Goal: Information Seeking & Learning: Learn about a topic

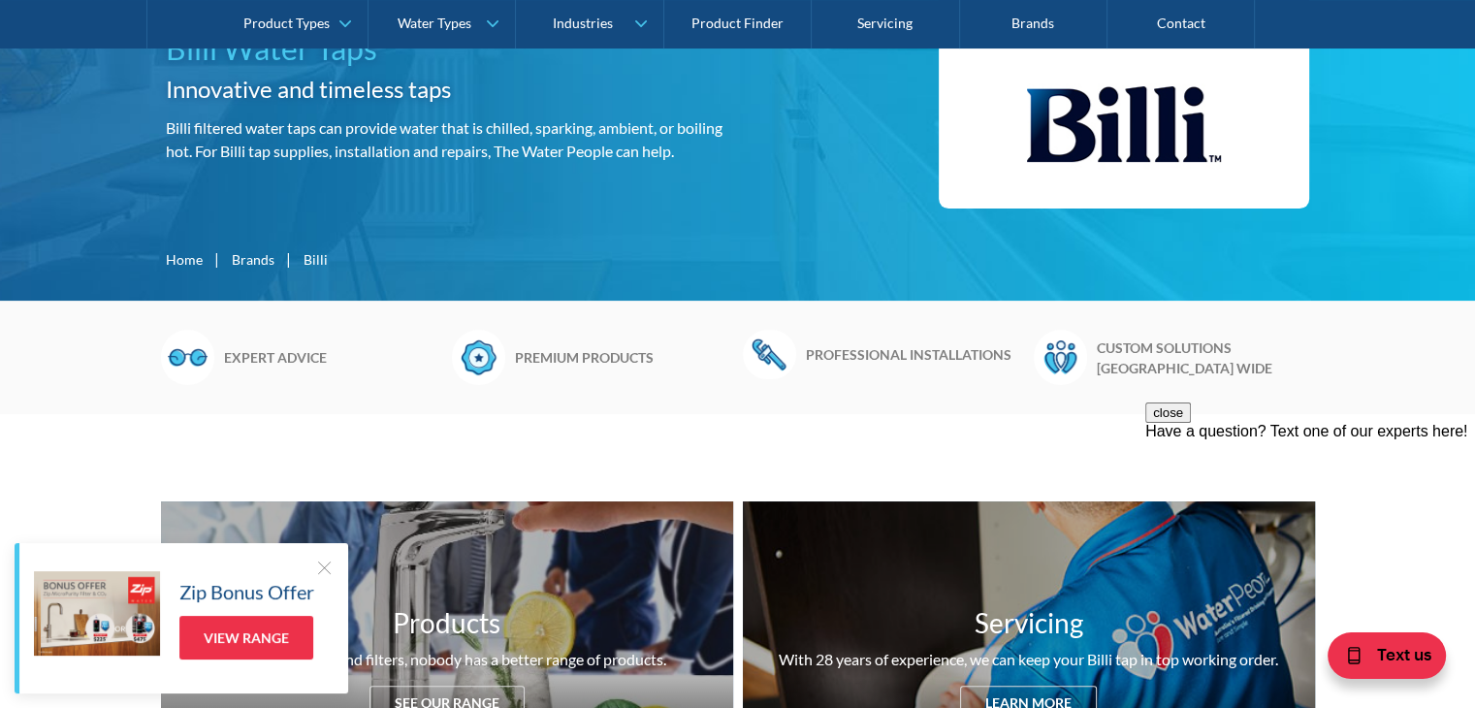
scroll to position [388, 0]
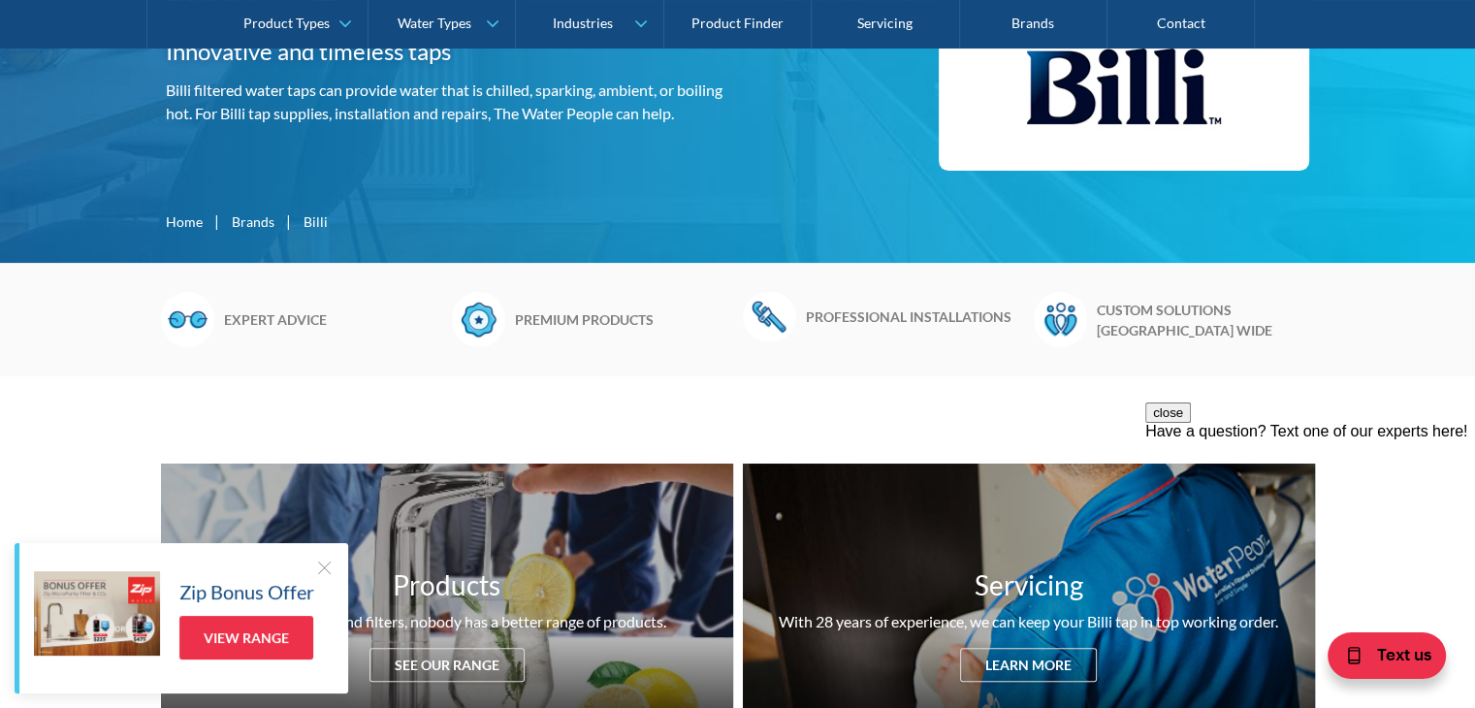
click at [326, 571] on div at bounding box center [323, 567] width 19 height 19
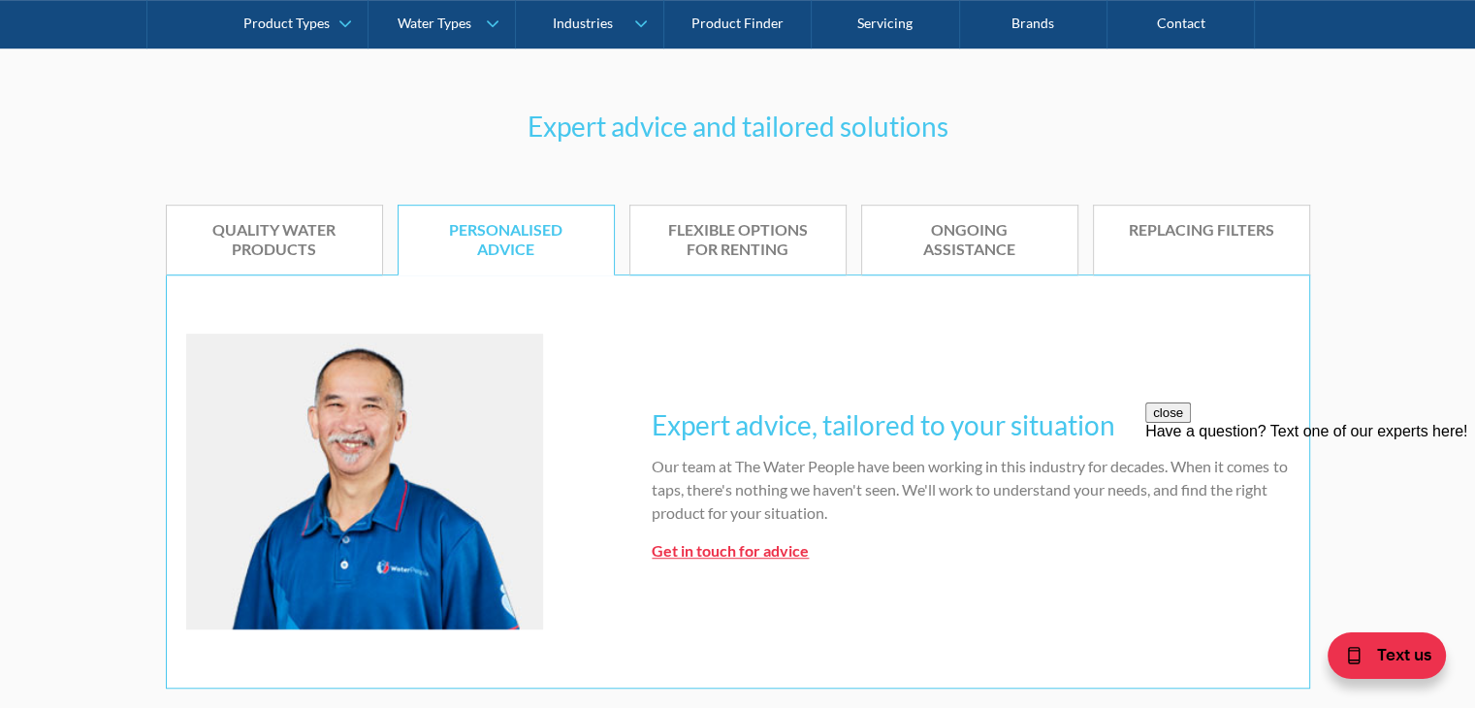
scroll to position [1164, 0]
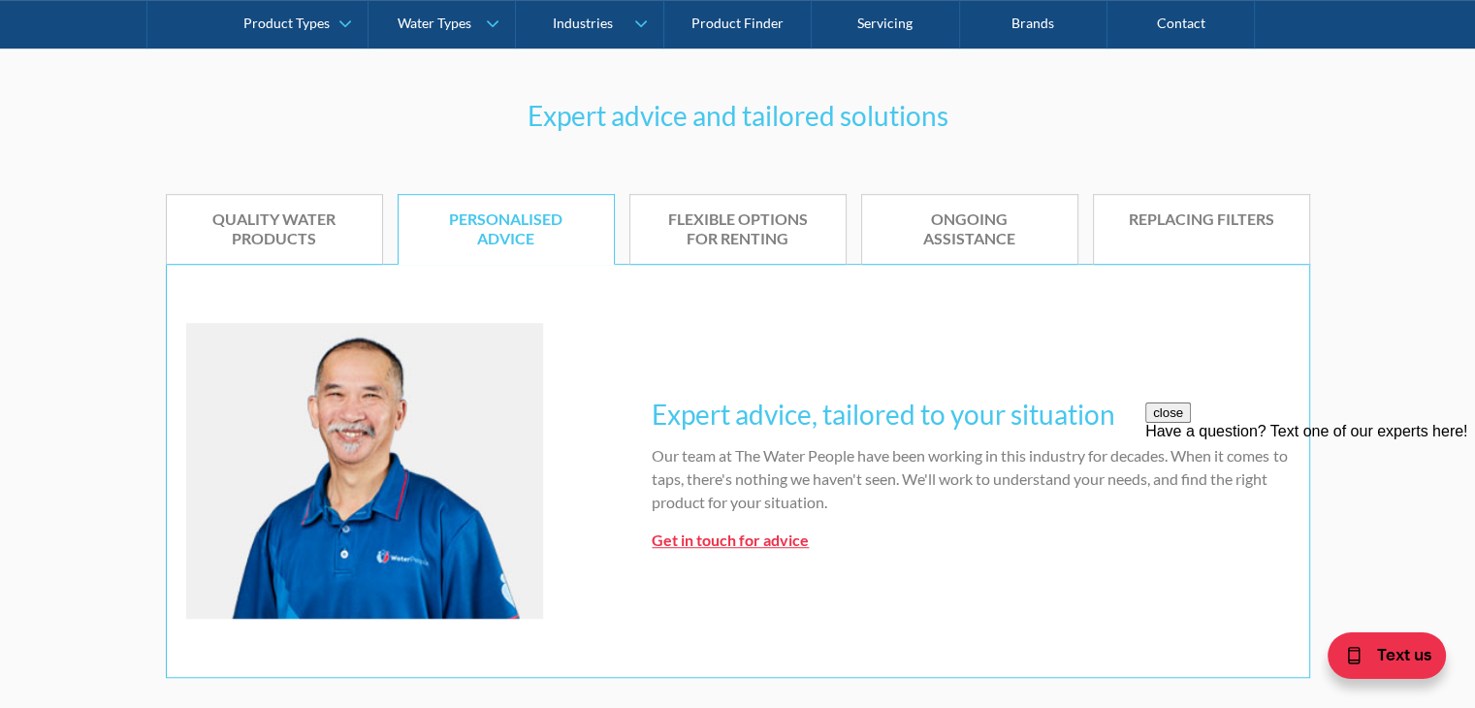
click at [1216, 234] on link "Replacing Filters" at bounding box center [1201, 230] width 217 height 72
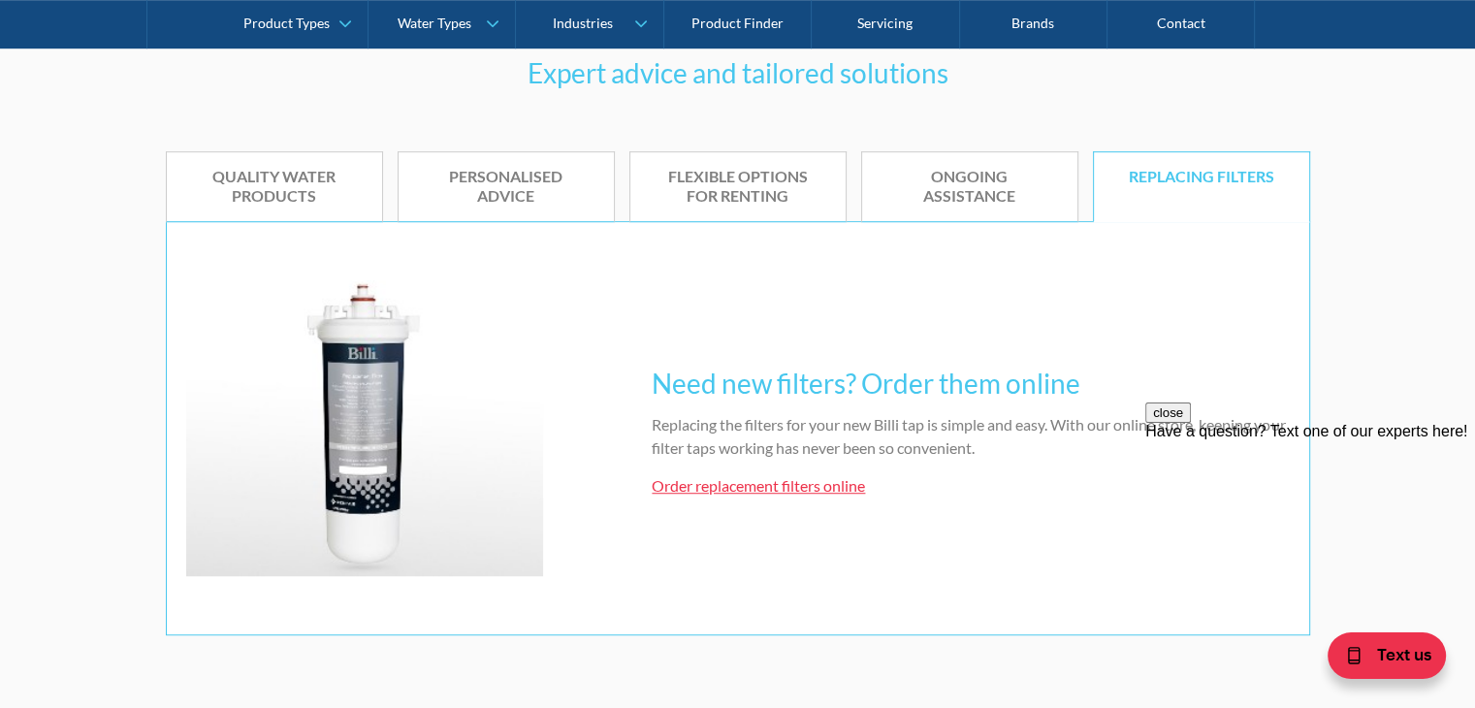
scroll to position [1358, 0]
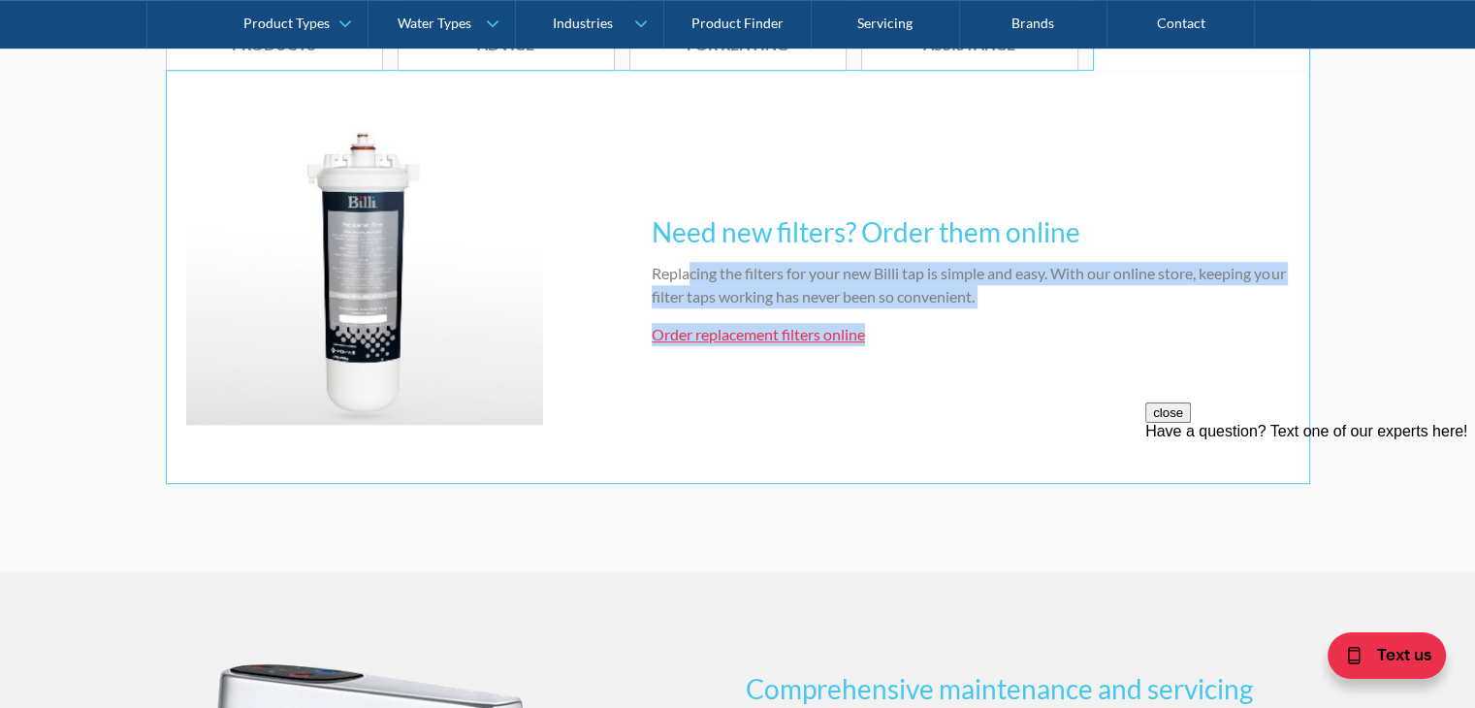
drag, startPoint x: 694, startPoint y: 278, endPoint x: 1067, endPoint y: 359, distance: 381.0
click at [1068, 351] on div "Need new filters? Order them online Replacing the filters for your new Billi ta…" at bounding box center [970, 276] width 637 height 169
click at [1066, 362] on div "Need new filters? Order them online Replacing the filters for your new Billi ta…" at bounding box center [738, 276] width 1104 height 295
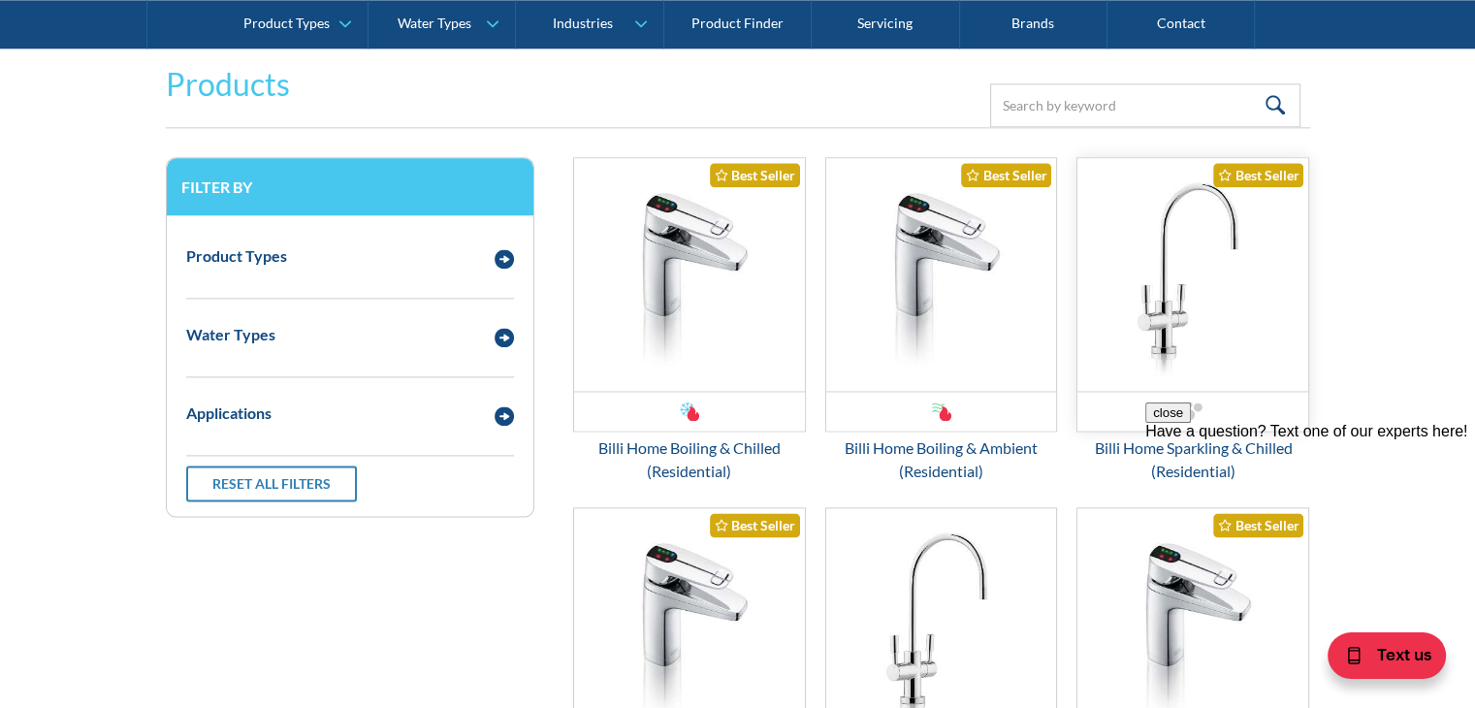
scroll to position [2522, 0]
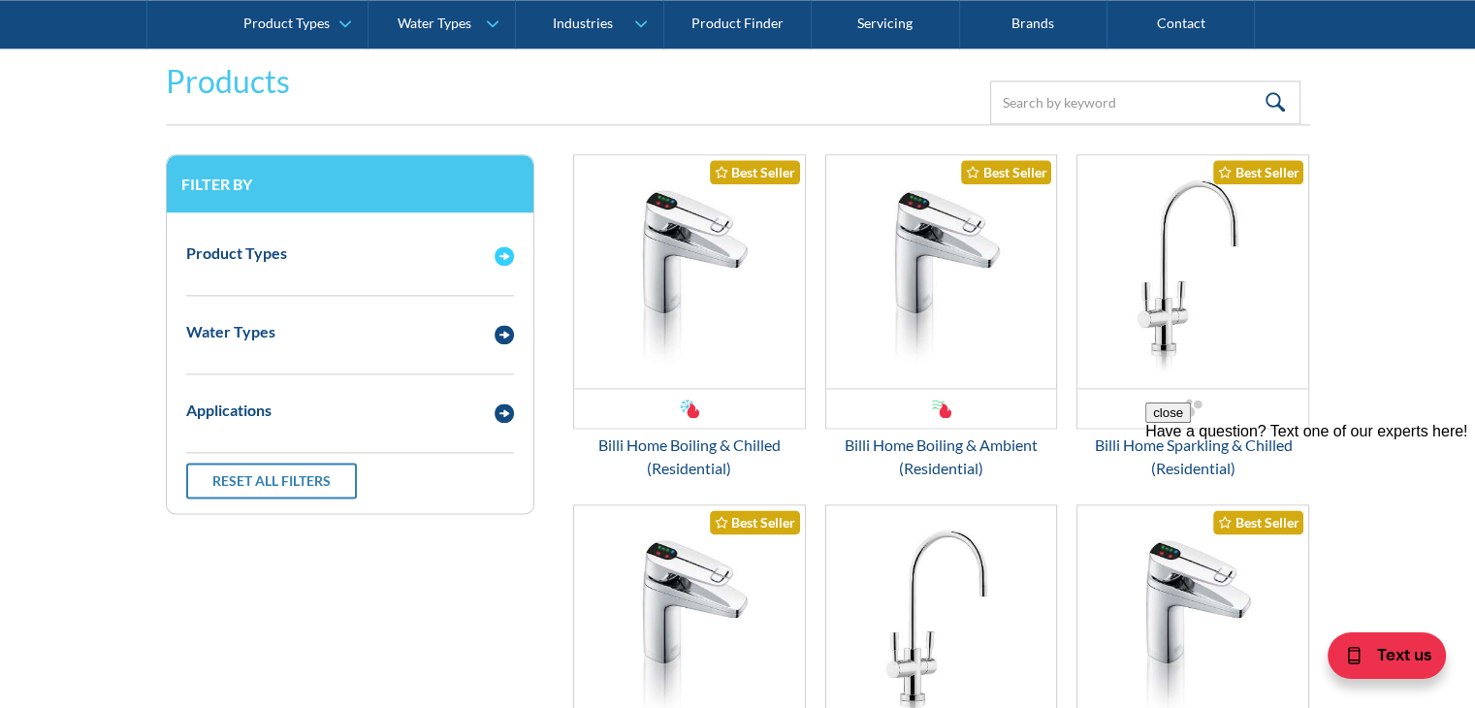
click at [502, 249] on img "Email Form 3" at bounding box center [504, 255] width 19 height 19
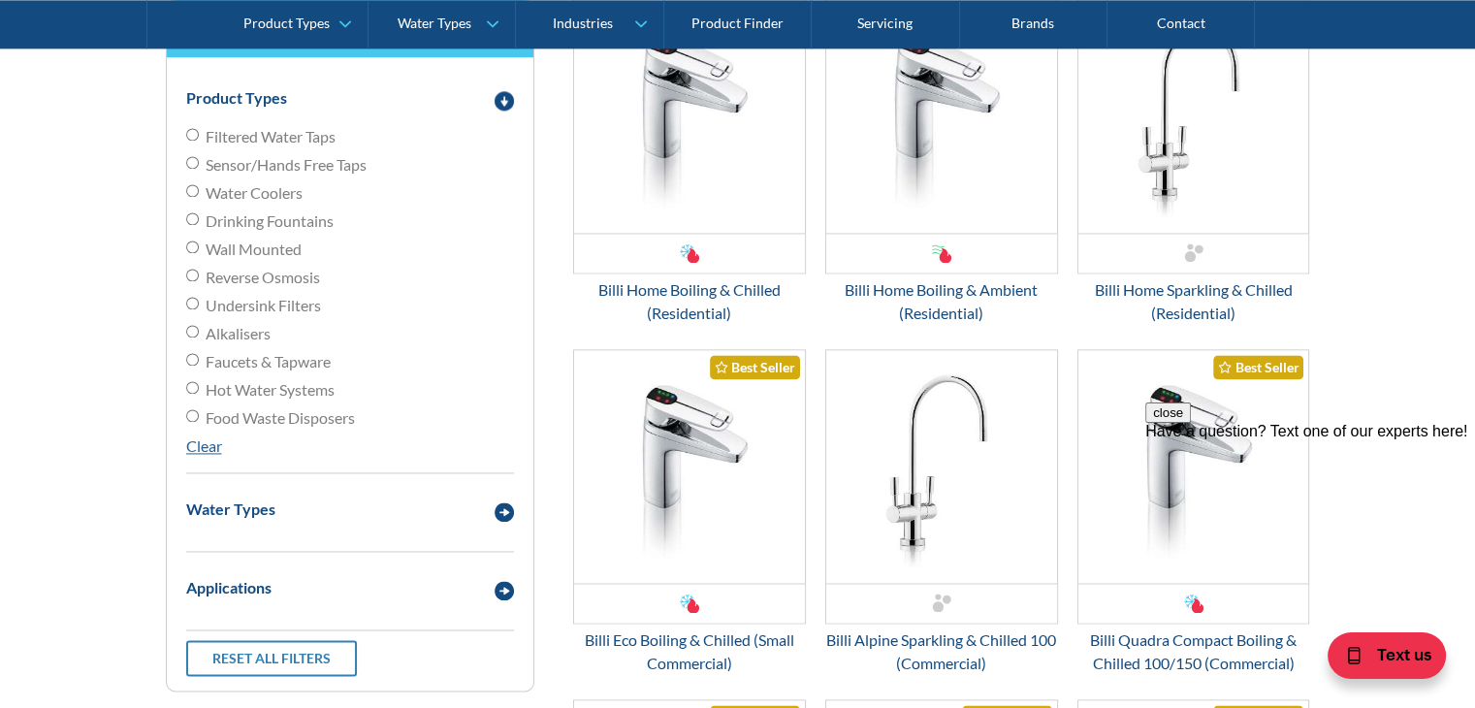
scroll to position [2716, 0]
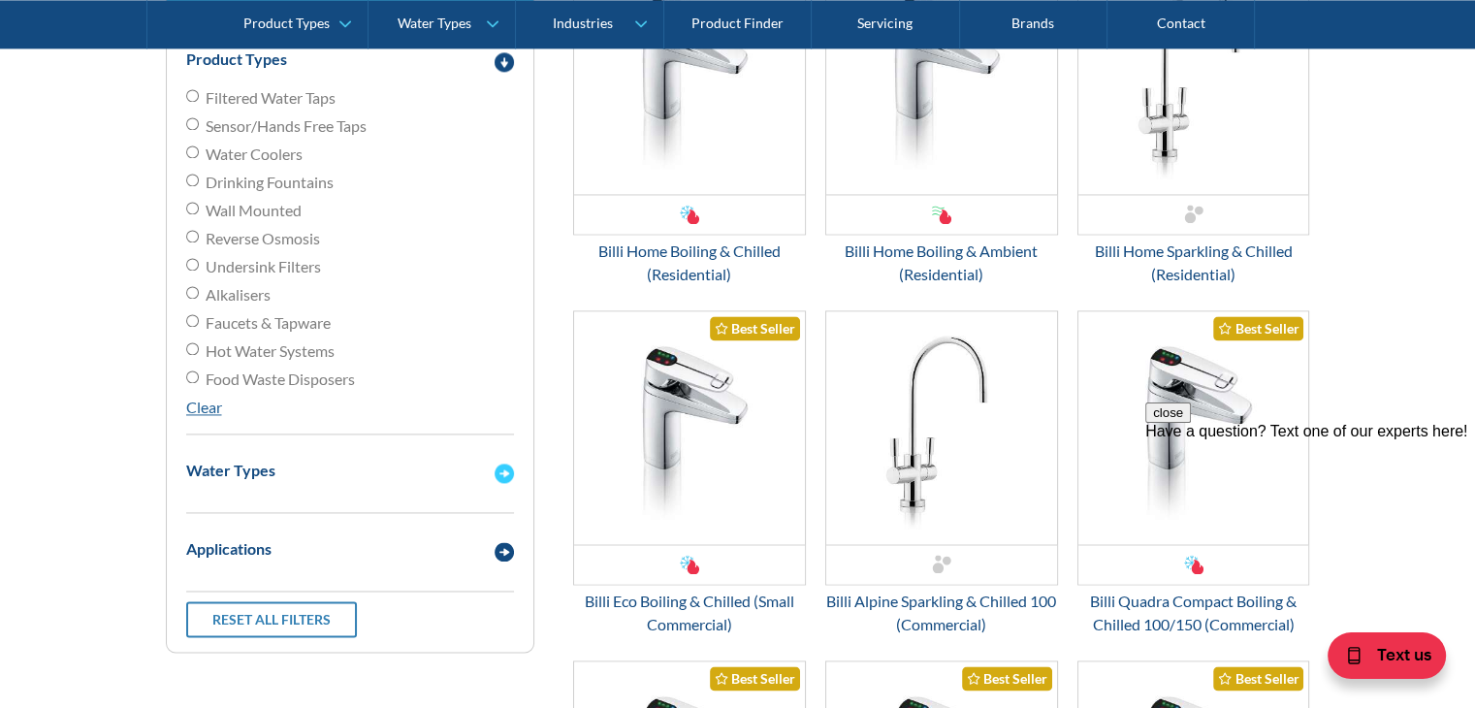
click at [505, 473] on img "Email Form 3" at bounding box center [504, 473] width 19 height 19
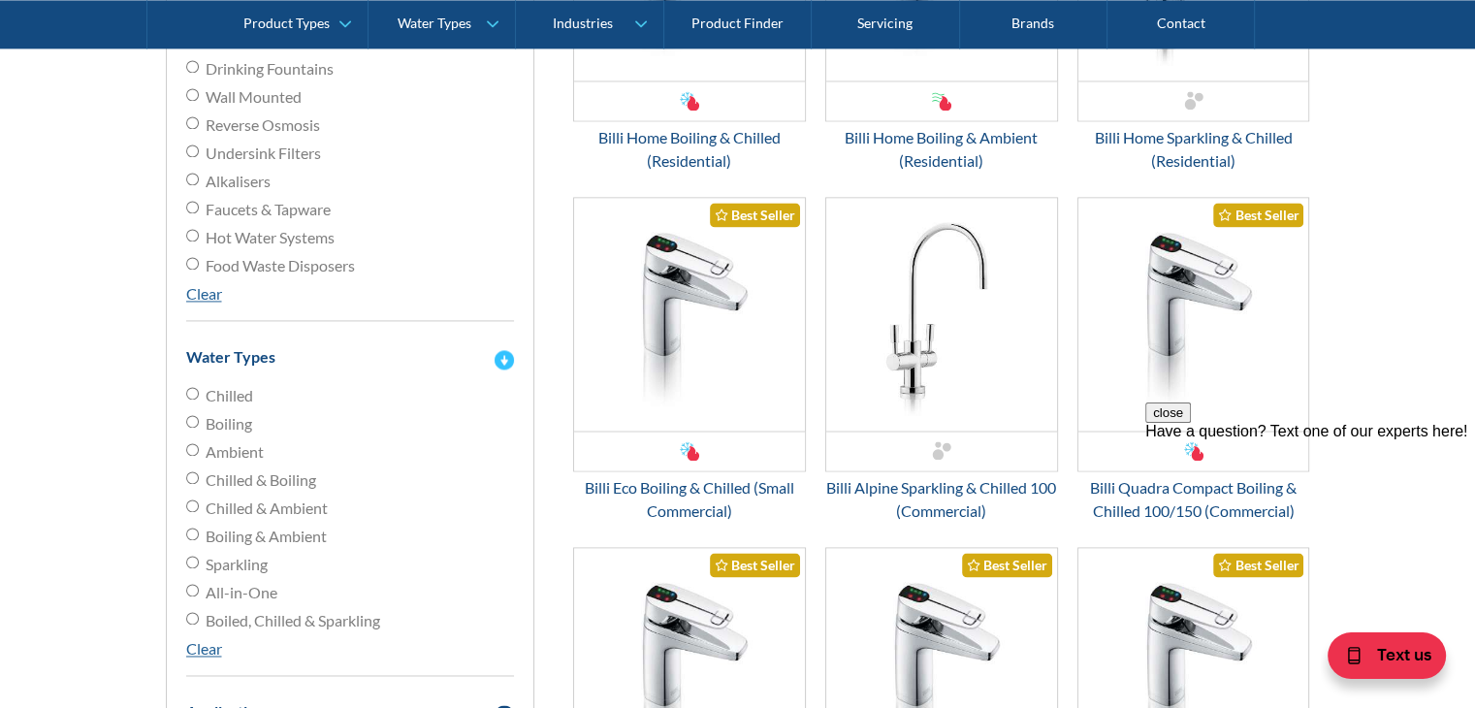
scroll to position [3006, 0]
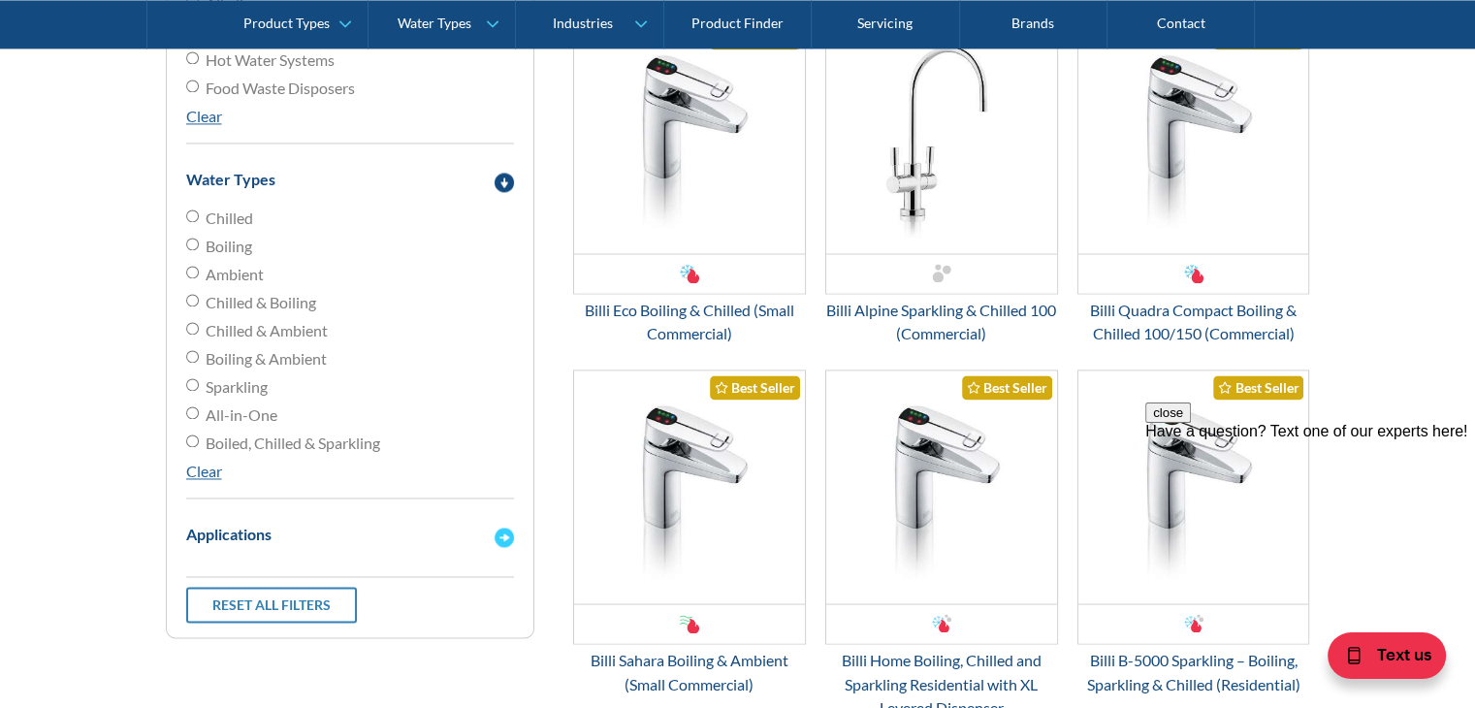
click at [509, 532] on img "Email Form 3" at bounding box center [504, 537] width 19 height 19
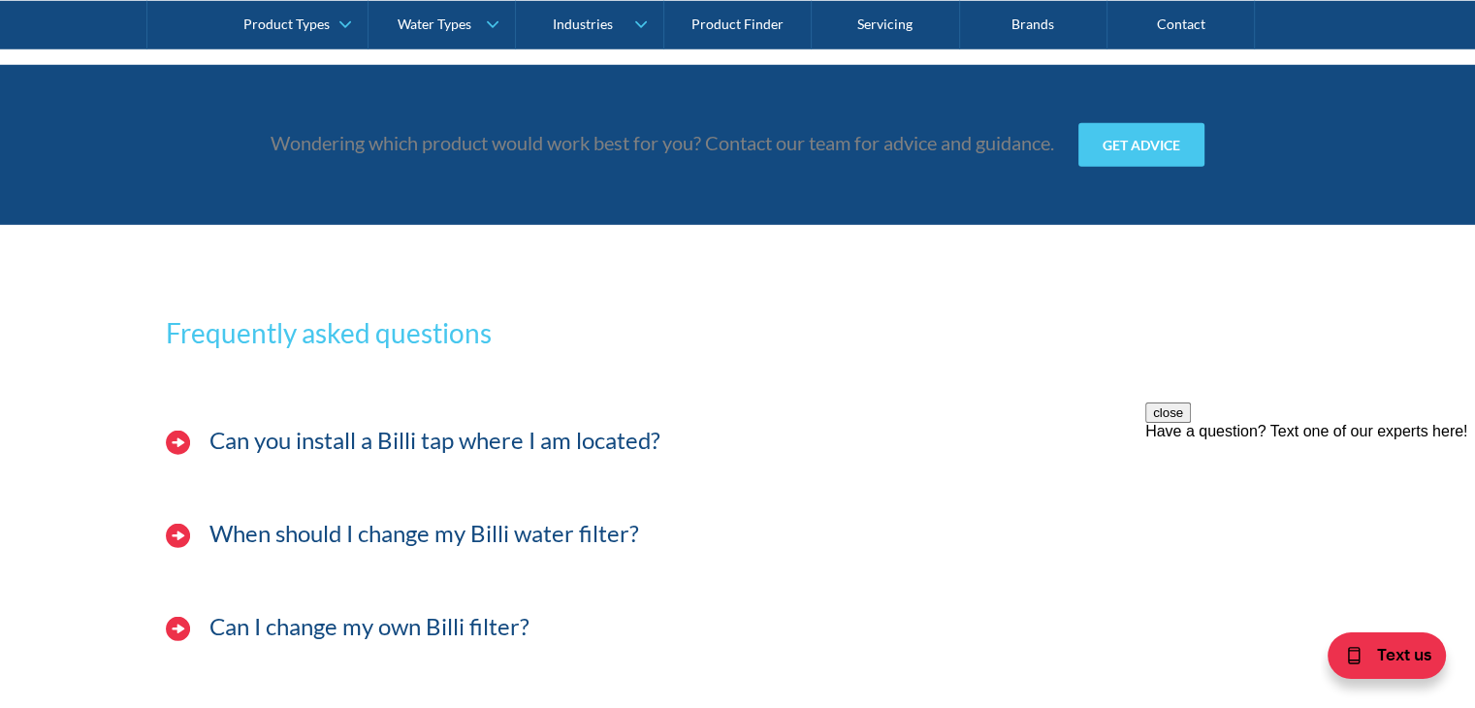
scroll to position [5625, 0]
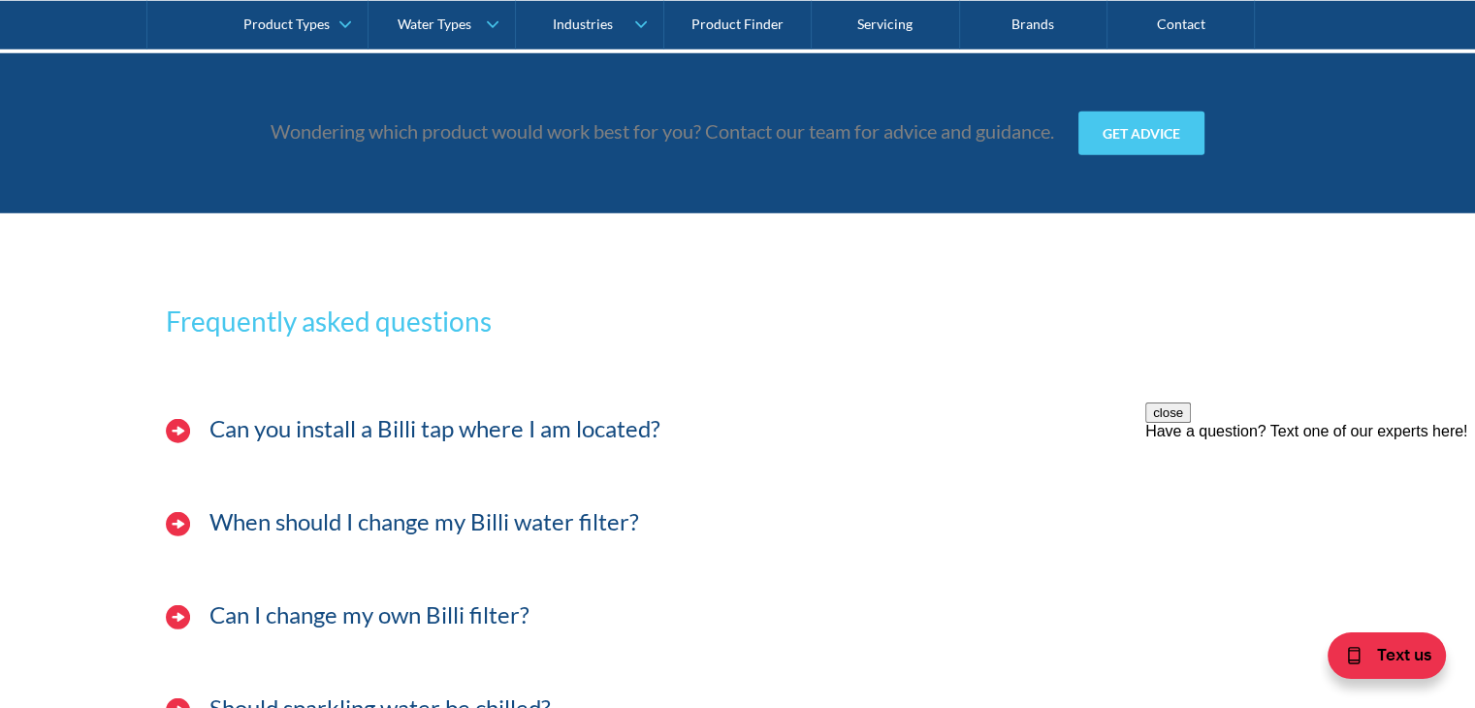
click at [340, 434] on h3 "Can you install a Billi tap where I am located?" at bounding box center [434, 429] width 451 height 28
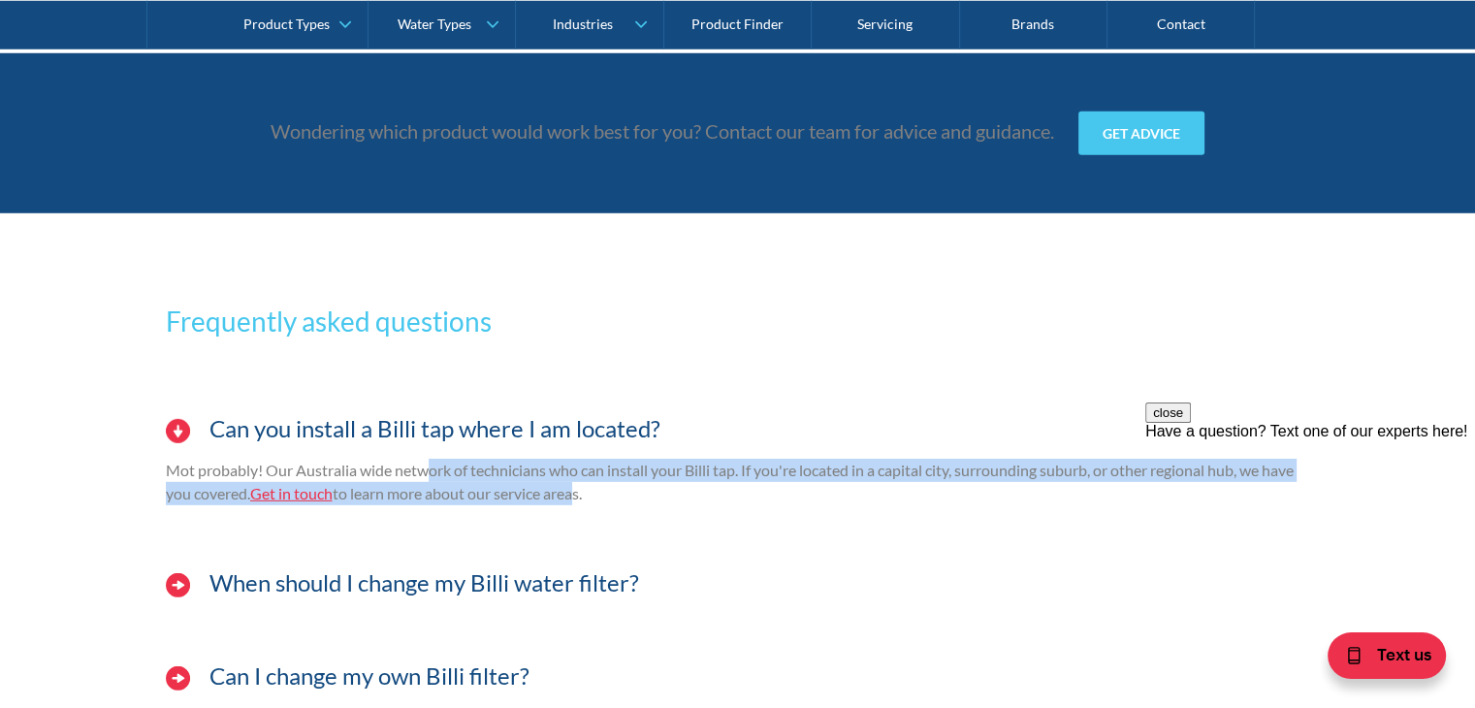
drag, startPoint x: 431, startPoint y: 466, endPoint x: 582, endPoint y: 500, distance: 155.1
click at [578, 496] on p "Mot probably! Our Australia wide network of technicians who can install your Bi…" at bounding box center [738, 482] width 1144 height 47
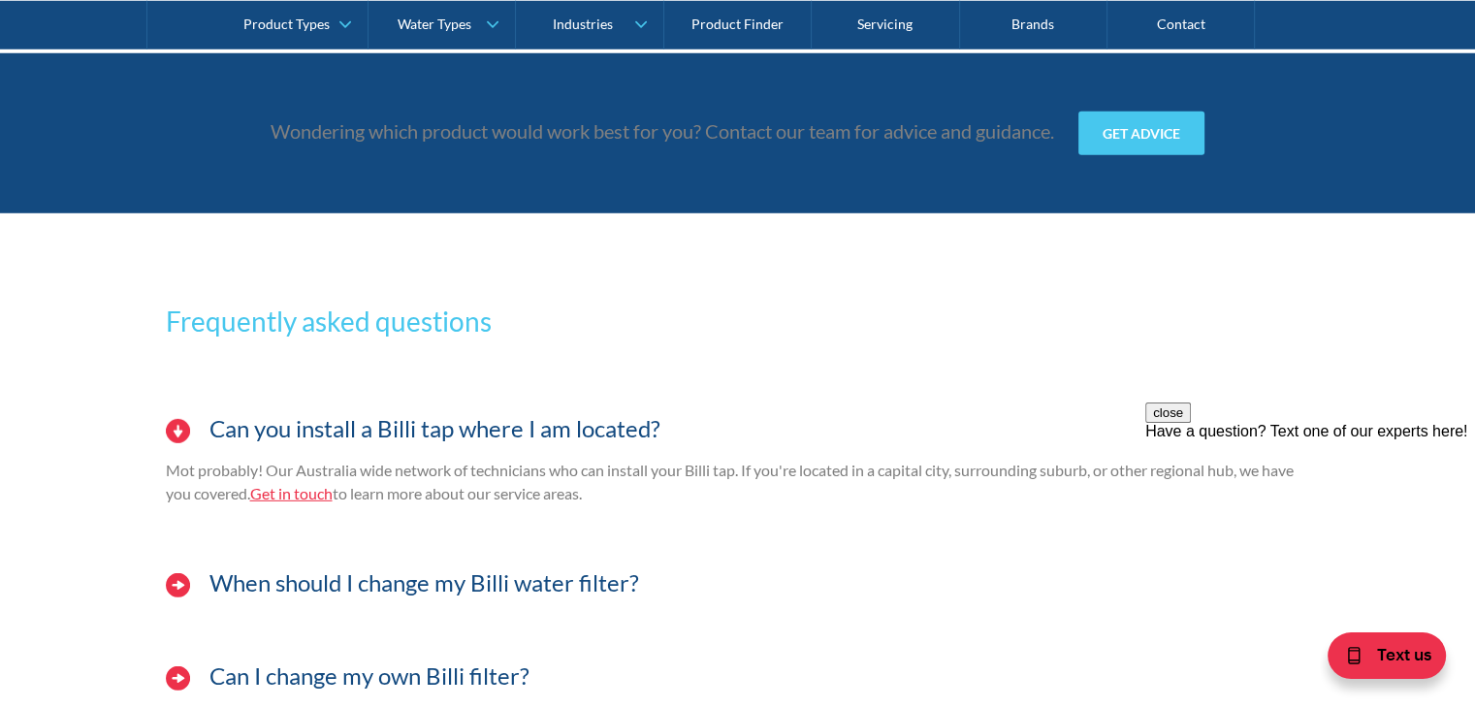
click at [602, 514] on div "Can you install a Billi tap where I am located? Mot probably! Our Australia wid…" at bounding box center [738, 470] width 1144 height 140
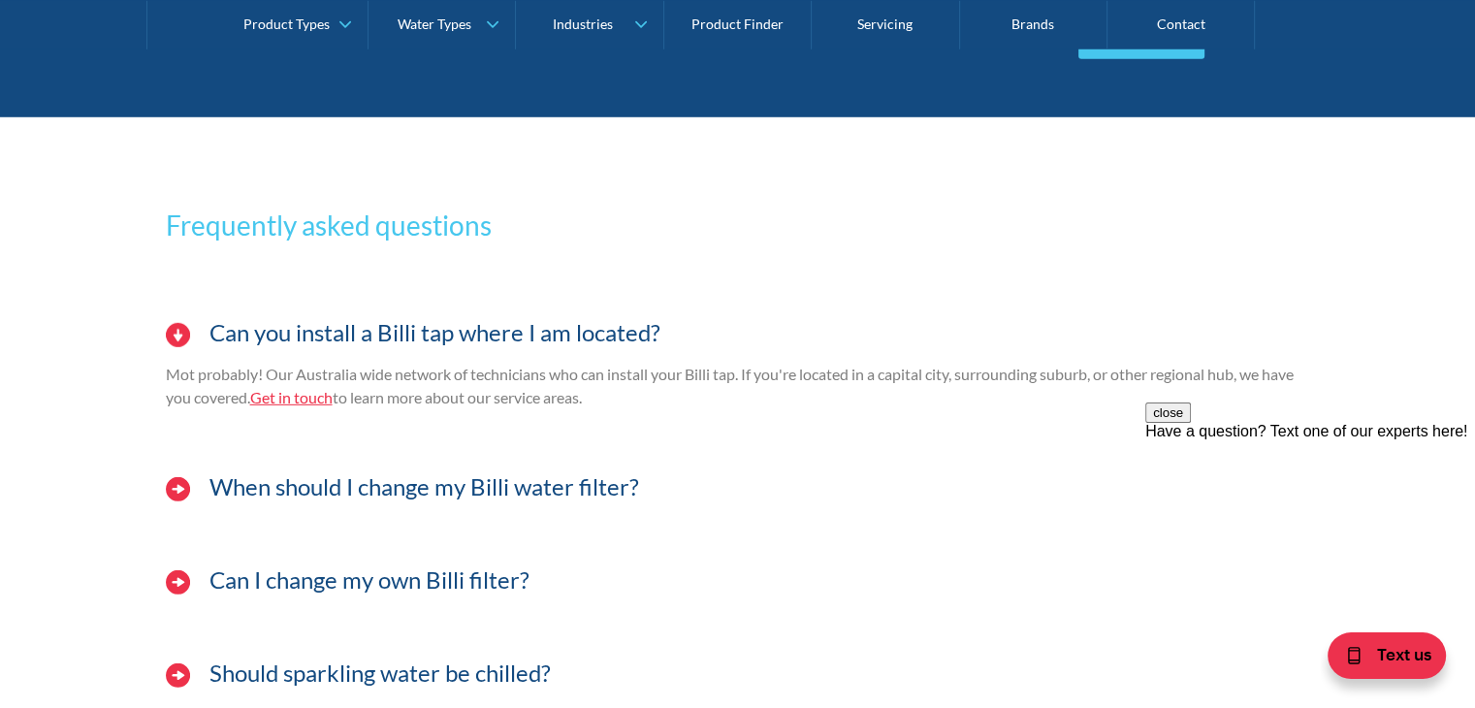
scroll to position [5722, 0]
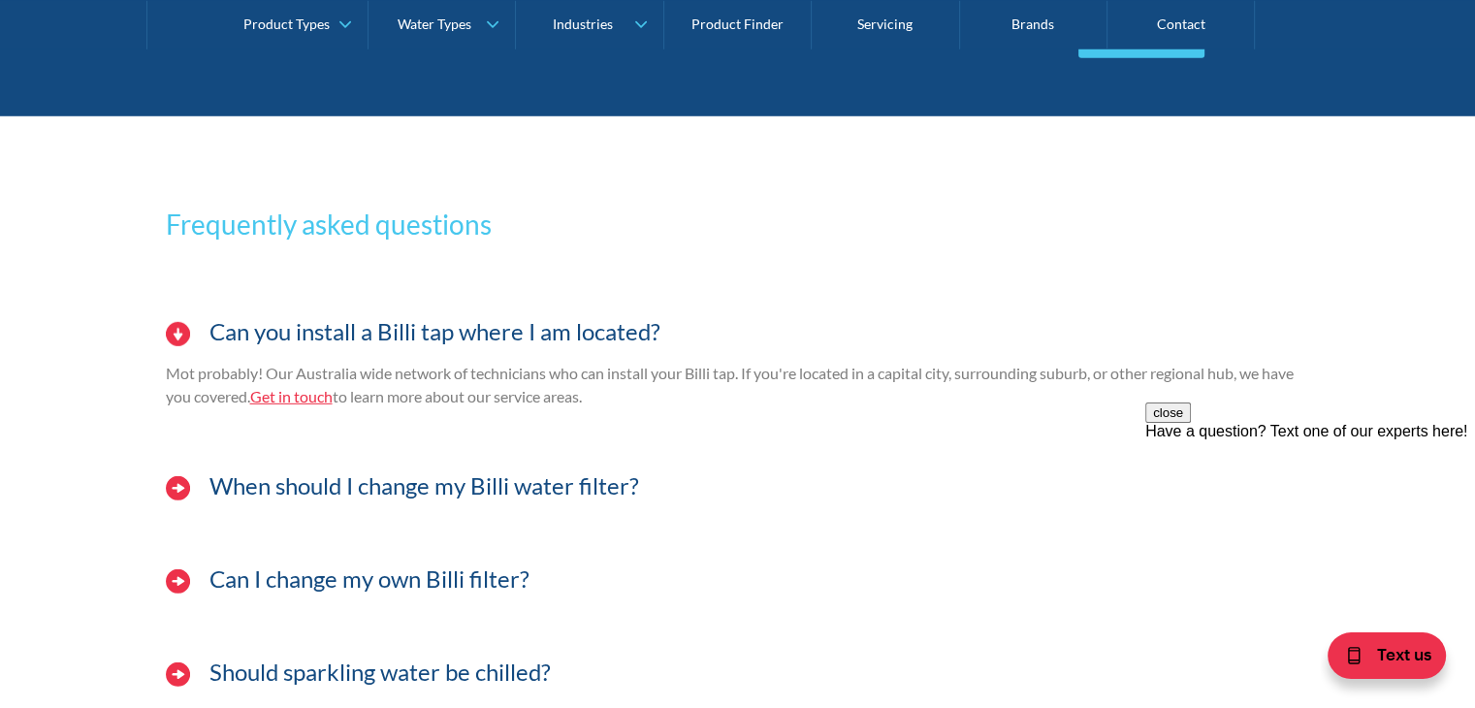
click at [481, 483] on h3 "When should I change my Billi water filter?" at bounding box center [424, 486] width 430 height 28
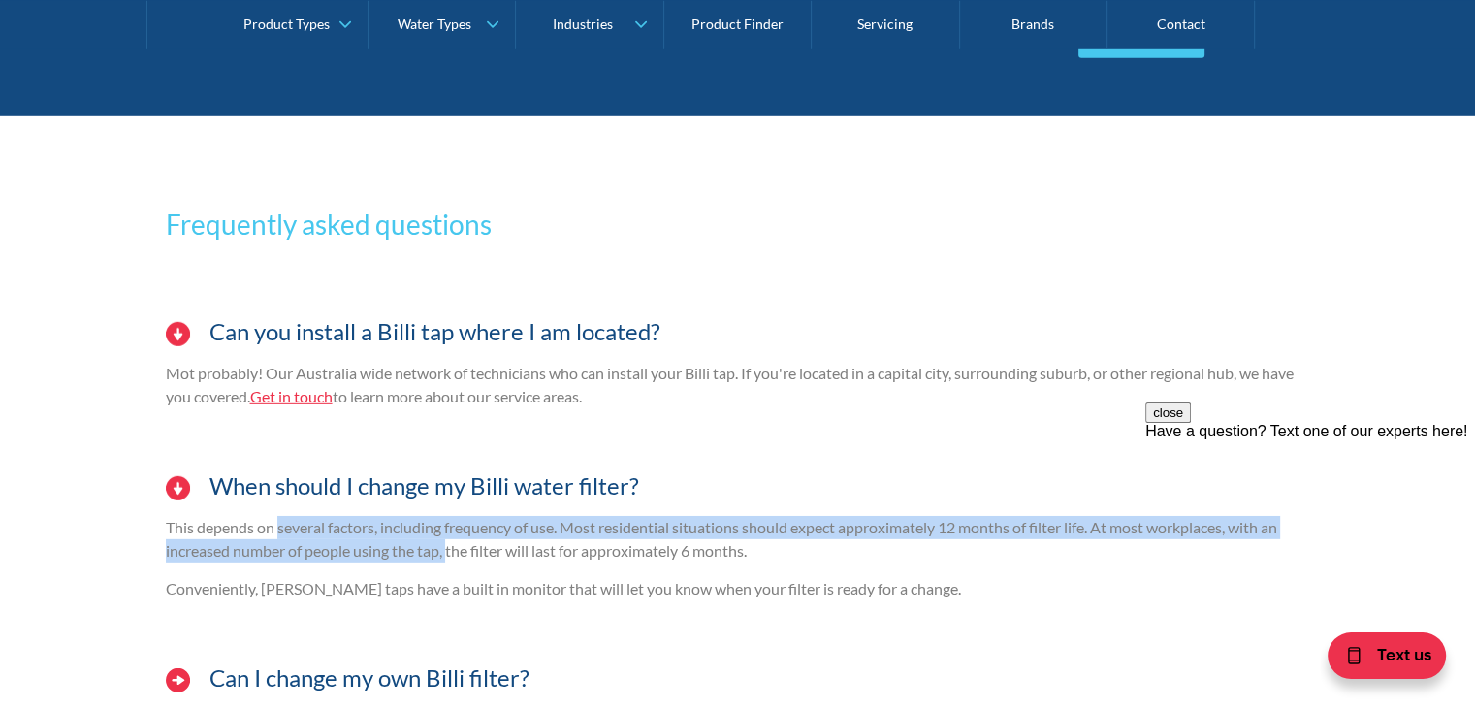
drag, startPoint x: 275, startPoint y: 512, endPoint x: 450, endPoint y: 546, distance: 177.8
click at [450, 546] on p "This depends on several factors, including frequency of use. Most residential s…" at bounding box center [738, 539] width 1144 height 47
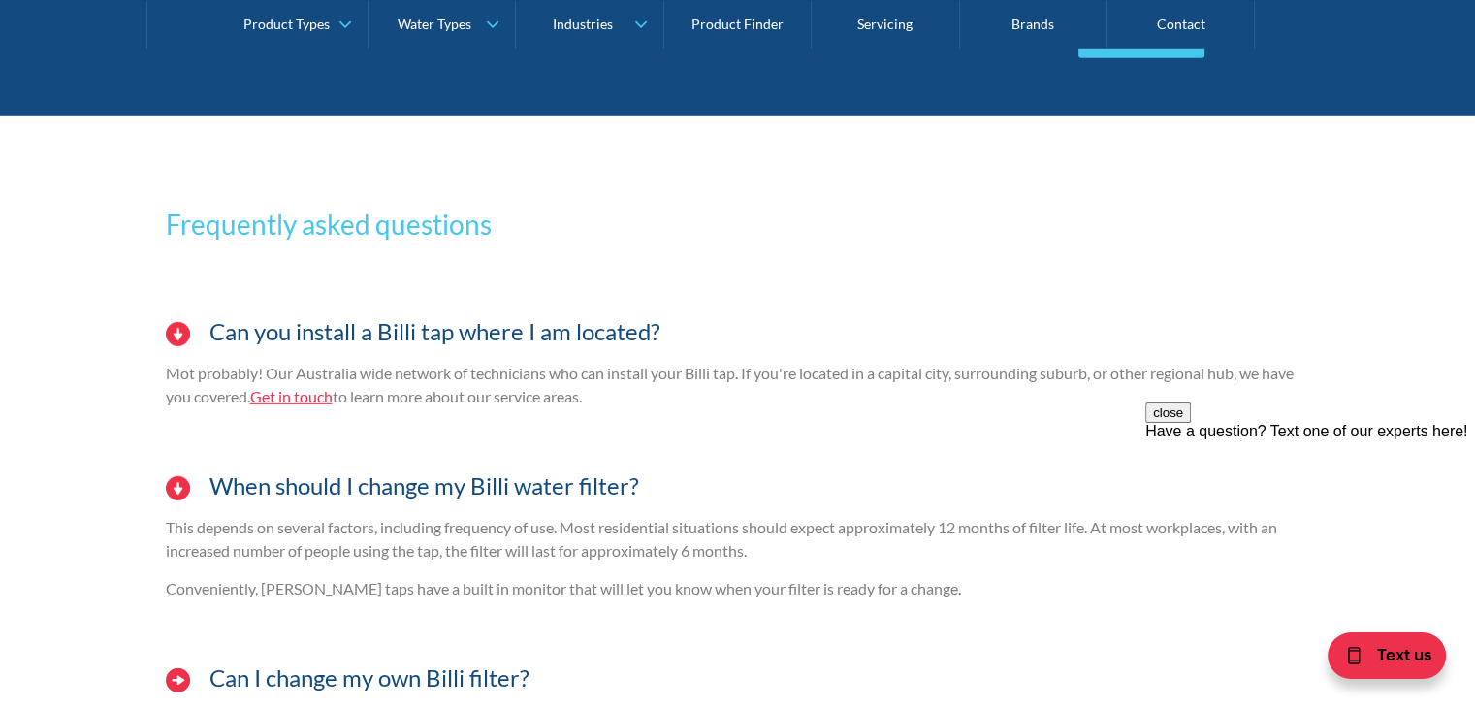
click at [464, 577] on p "Conveniently, [PERSON_NAME] taps have a built in monitor that will let you know…" at bounding box center [738, 588] width 1144 height 23
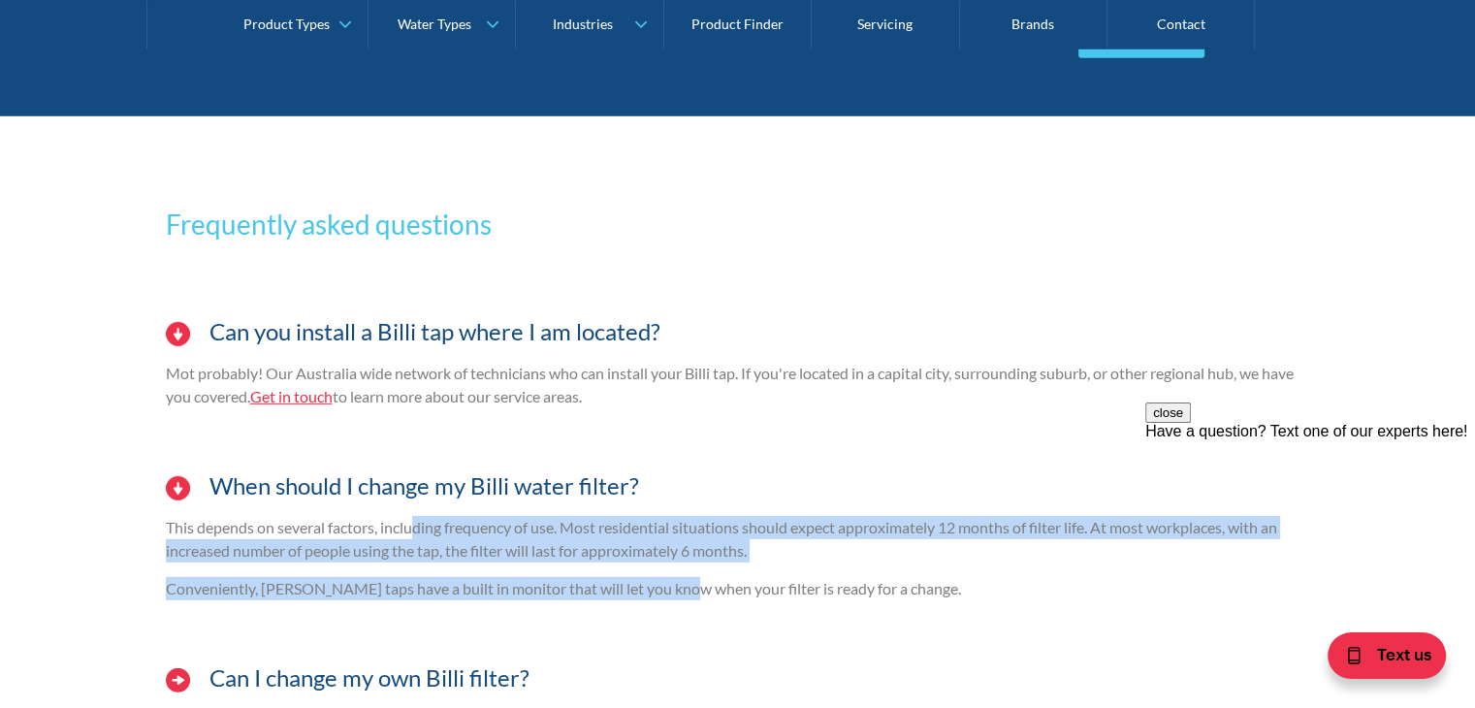
drag, startPoint x: 429, startPoint y: 530, endPoint x: 675, endPoint y: 583, distance: 252.0
click at [674, 583] on div "This depends on several factors, including frequency of use. Most residential s…" at bounding box center [738, 565] width 1144 height 99
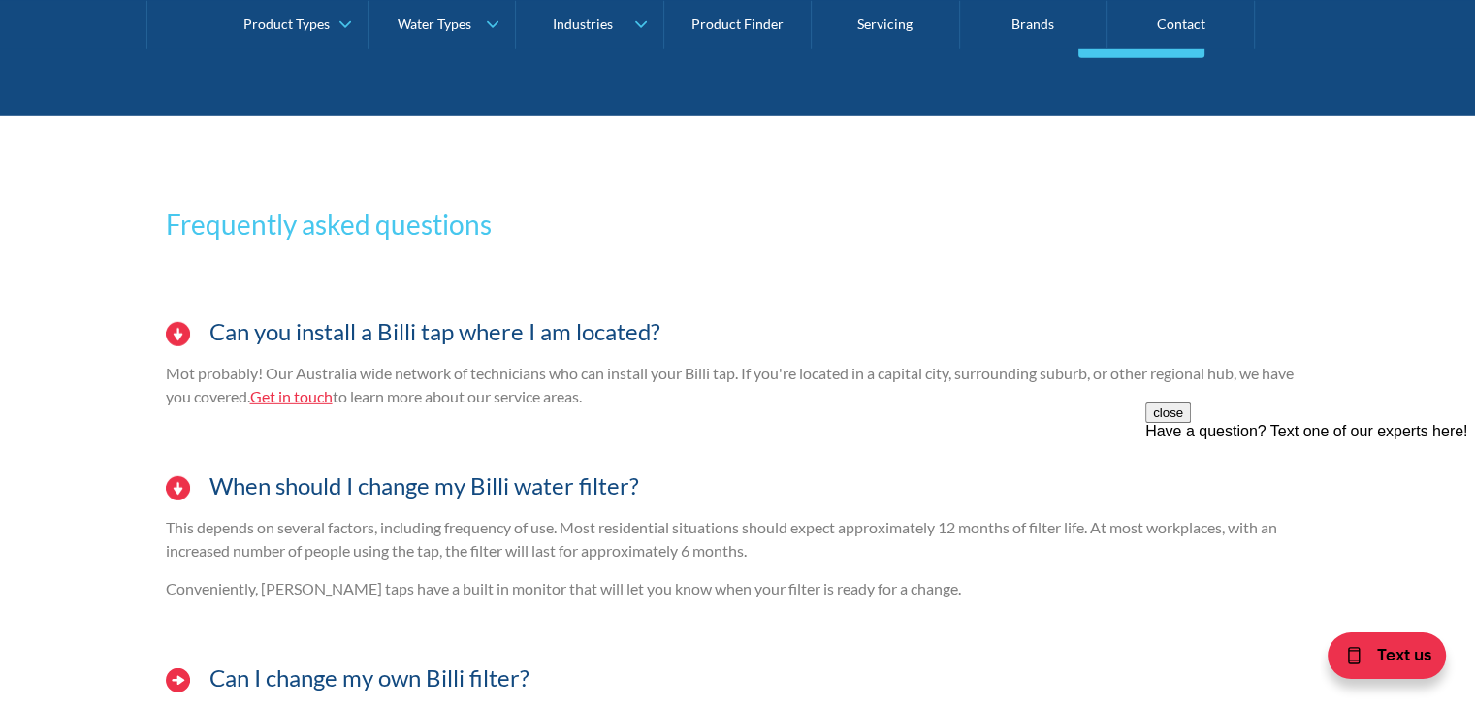
click at [675, 583] on p "Conveniently, [PERSON_NAME] taps have a built in monitor that will let you know…" at bounding box center [738, 588] width 1144 height 23
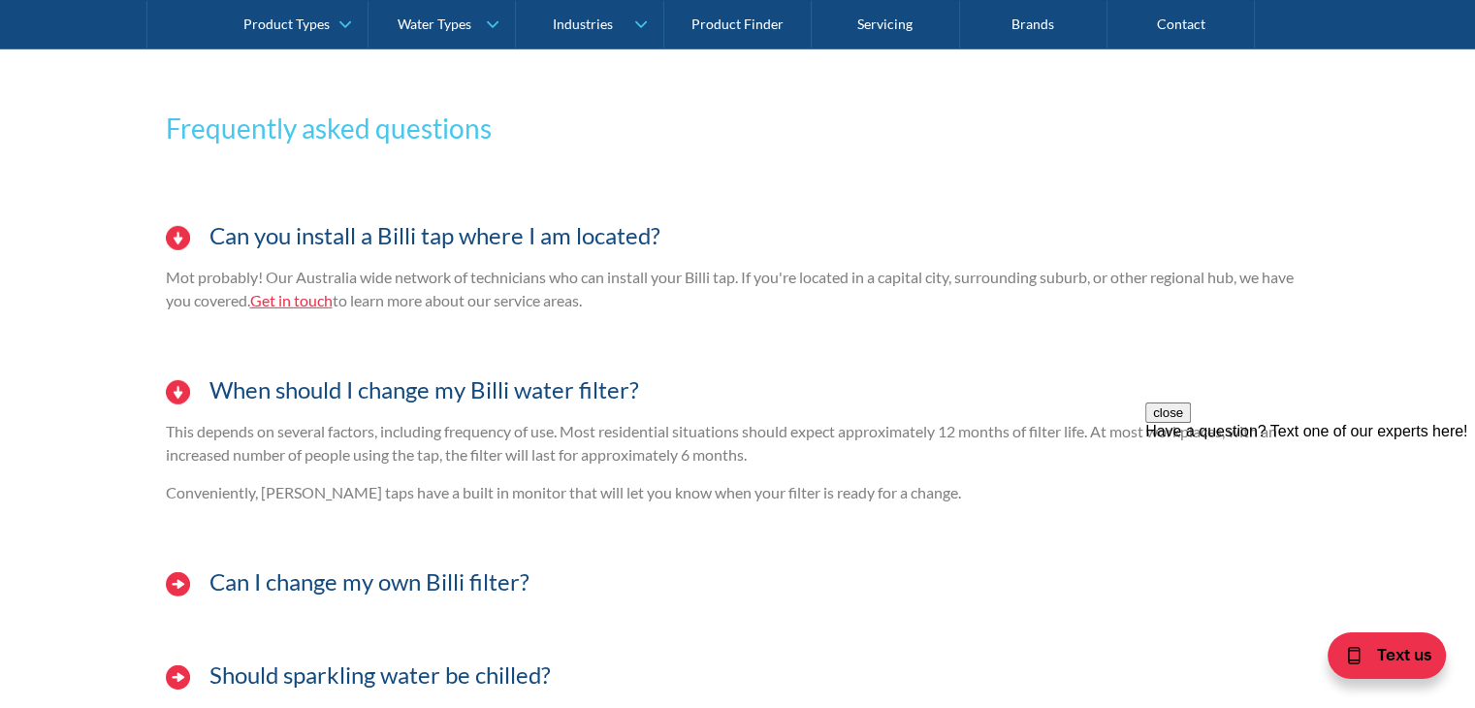
scroll to position [5819, 0]
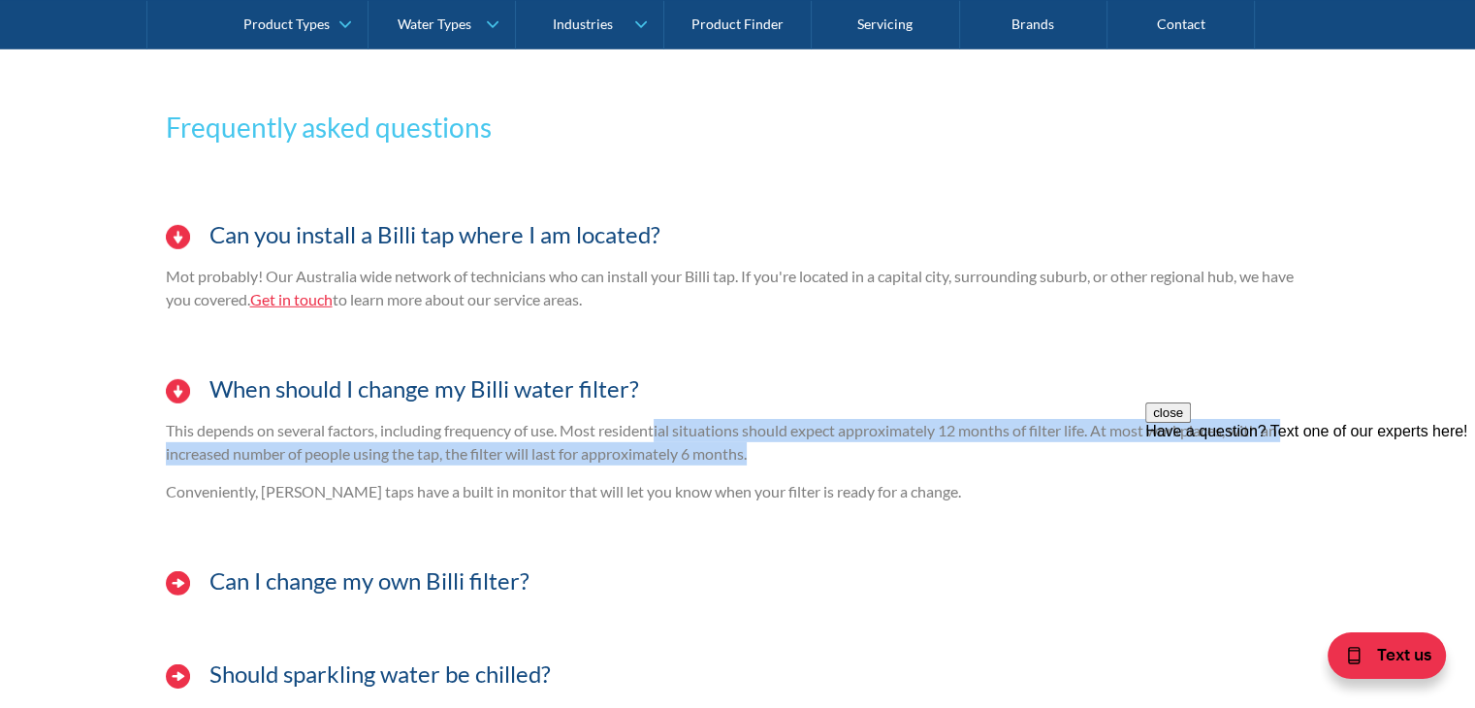
drag, startPoint x: 659, startPoint y: 420, endPoint x: 817, endPoint y: 462, distance: 162.6
click at [817, 462] on div "This depends on several factors, including frequency of use. Most residential s…" at bounding box center [738, 468] width 1144 height 99
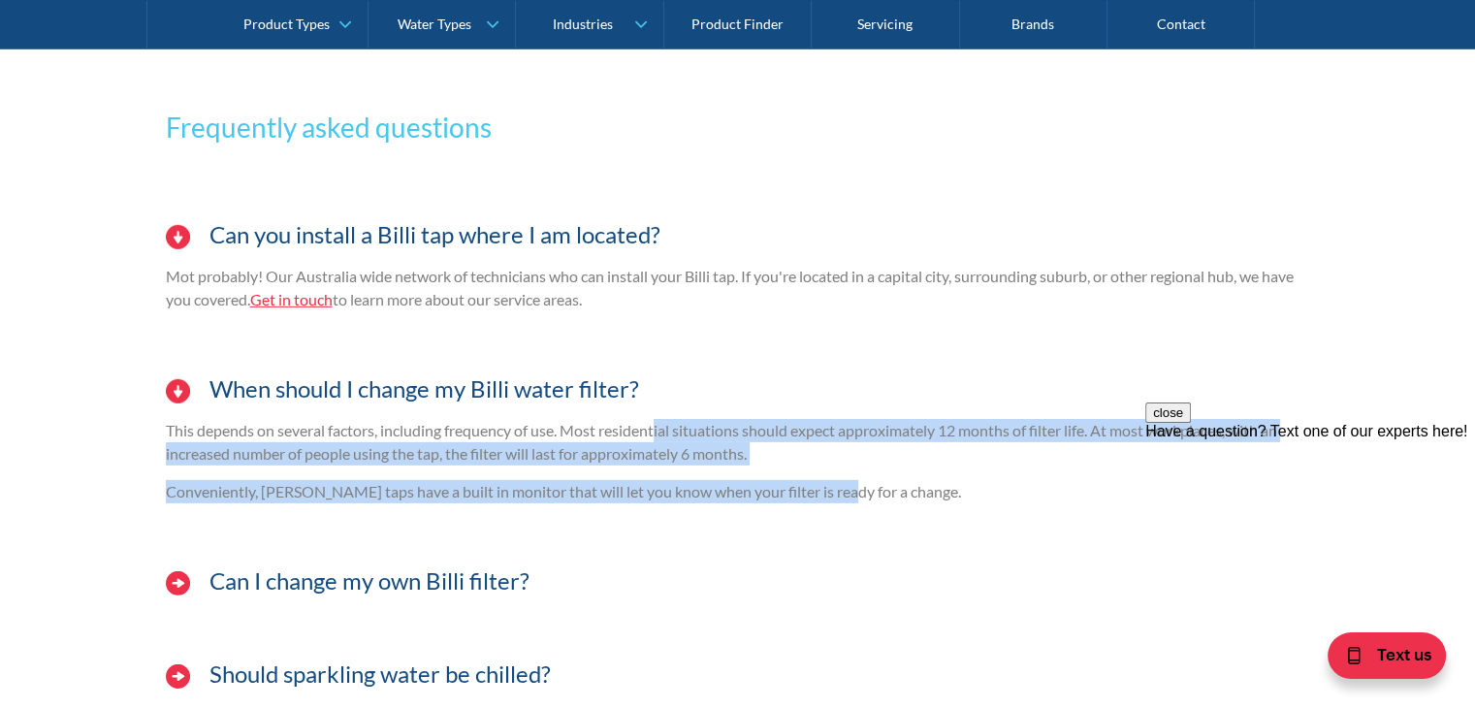
click at [817, 462] on div "This depends on several factors, including frequency of use. Most residential s…" at bounding box center [738, 468] width 1144 height 99
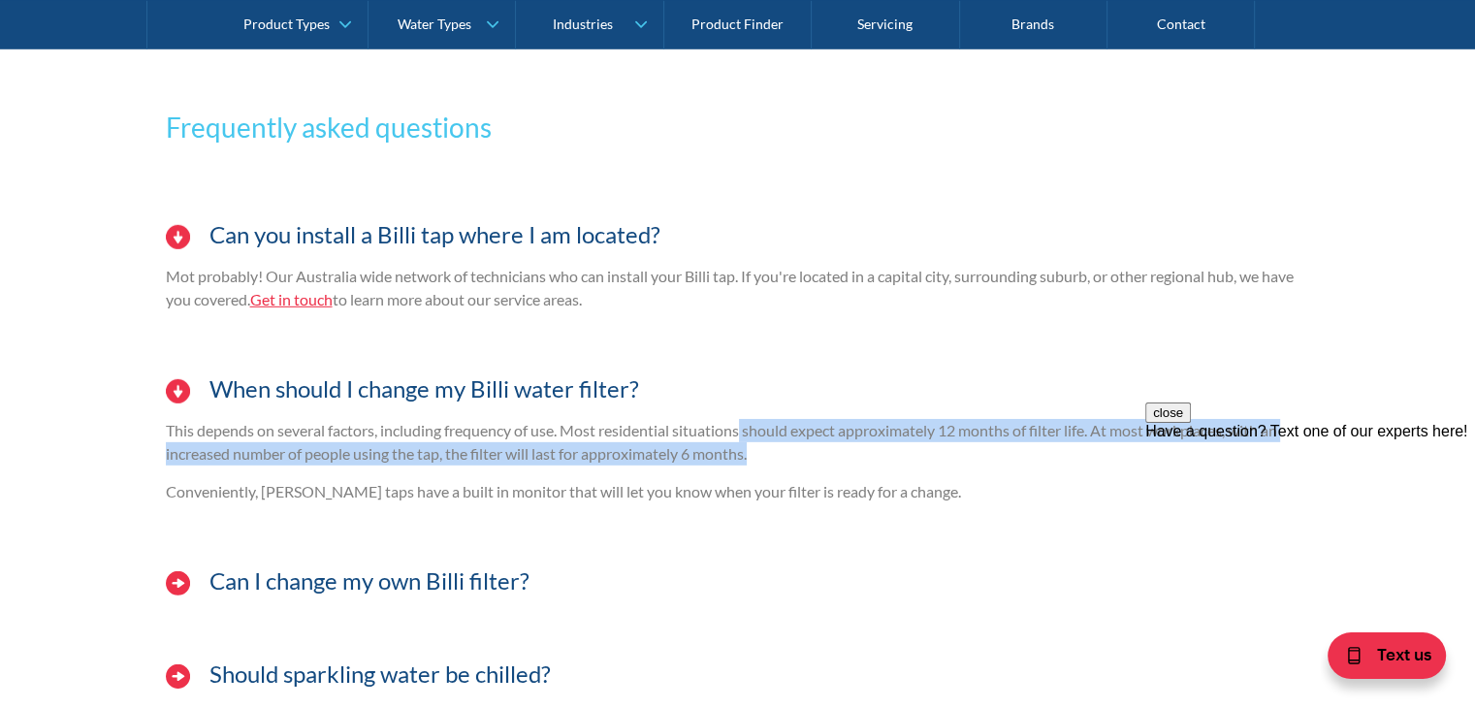
drag, startPoint x: 747, startPoint y: 415, endPoint x: 865, endPoint y: 451, distance: 123.6
click at [855, 449] on p "This depends on several factors, including frequency of use. Most residential s…" at bounding box center [738, 442] width 1144 height 47
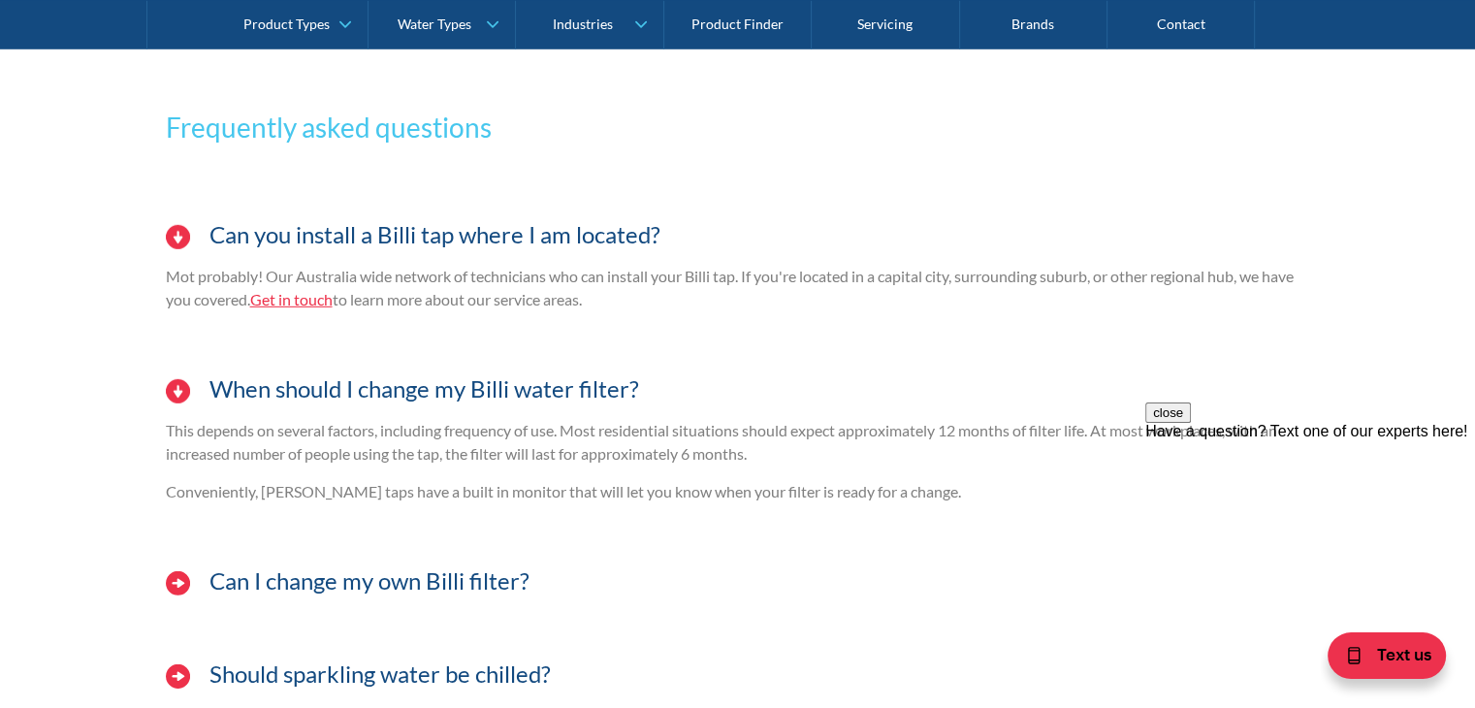
click at [927, 512] on div "When should I change my Billi water filter? This depends on several factors, in…" at bounding box center [738, 448] width 1144 height 177
drag, startPoint x: 569, startPoint y: 467, endPoint x: 669, endPoint y: 495, distance: 103.5
click at [659, 492] on div "This depends on several factors, including frequency of use. Most residential s…" at bounding box center [738, 468] width 1144 height 99
click at [676, 512] on div "When should I change my Billi water filter? This depends on several factors, in…" at bounding box center [738, 448] width 1144 height 177
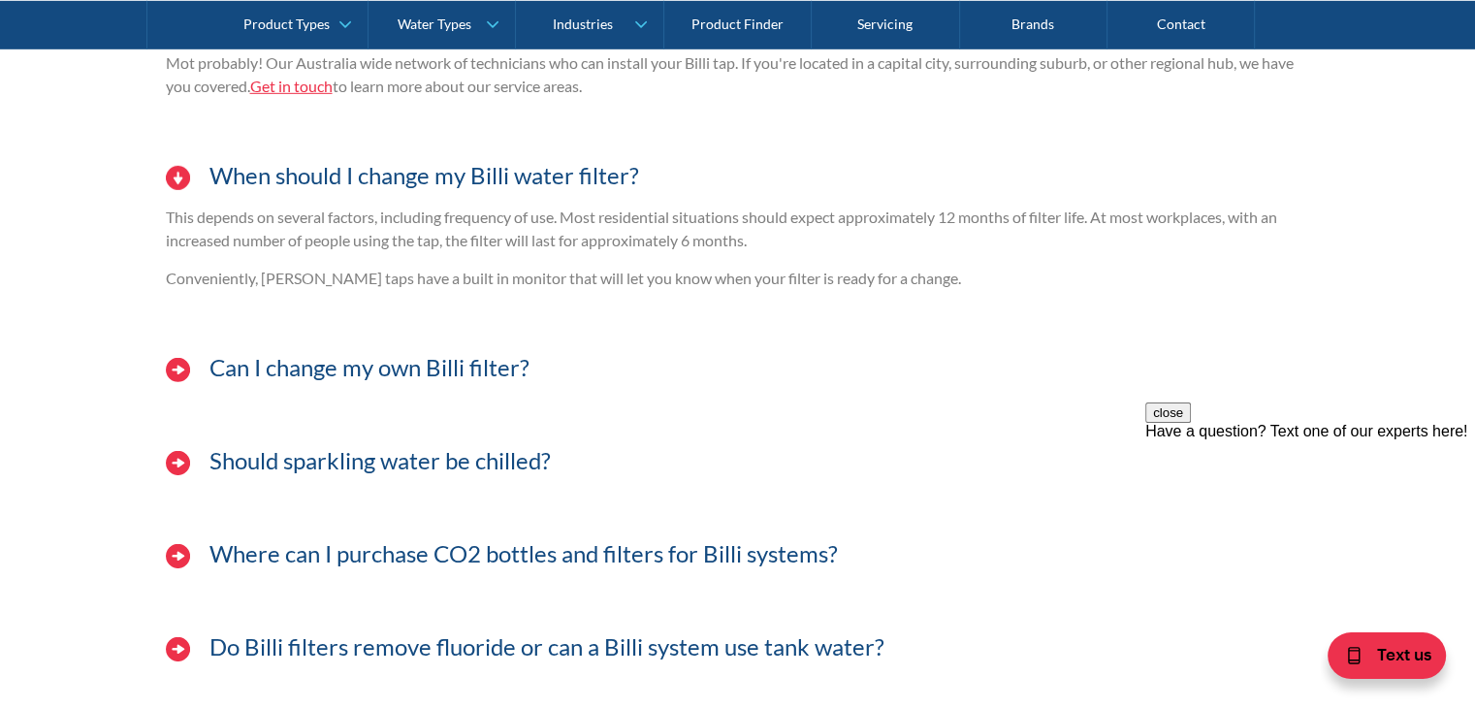
scroll to position [6110, 0]
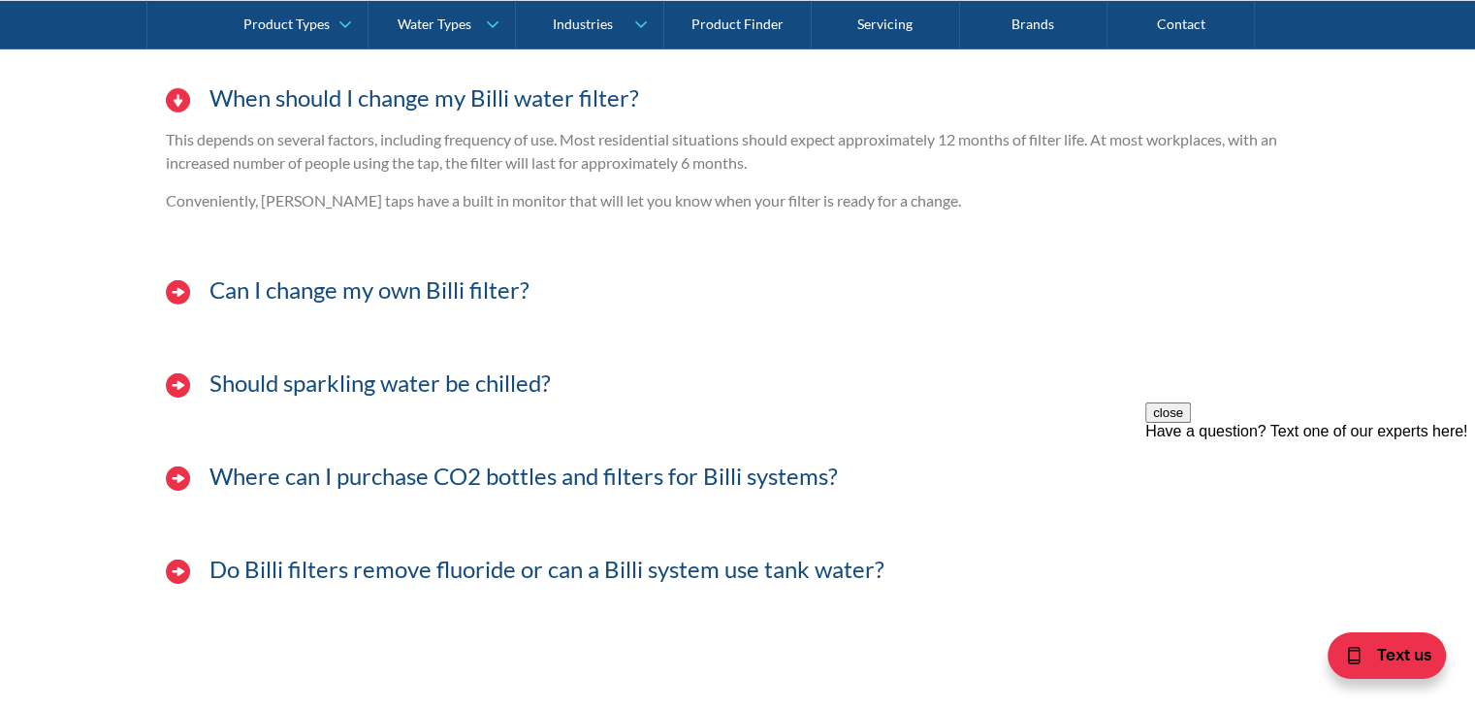
click at [474, 292] on h3 "Can I change my own Billi filter?" at bounding box center [369, 290] width 320 height 28
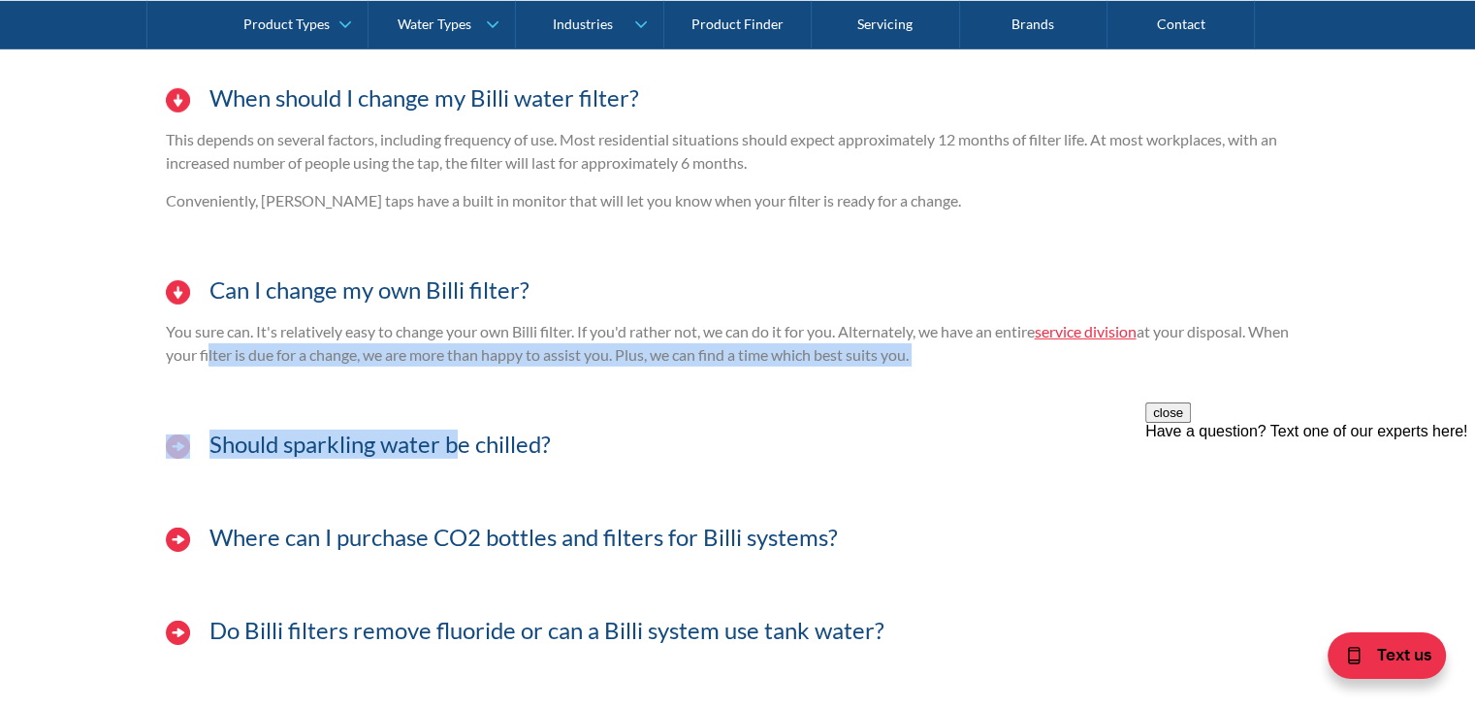
drag, startPoint x: 249, startPoint y: 340, endPoint x: 462, endPoint y: 403, distance: 221.5
click at [462, 403] on div "Can you install a Billi tap where I am located? Mot probably! Our Australia wid…" at bounding box center [738, 297] width 1144 height 765
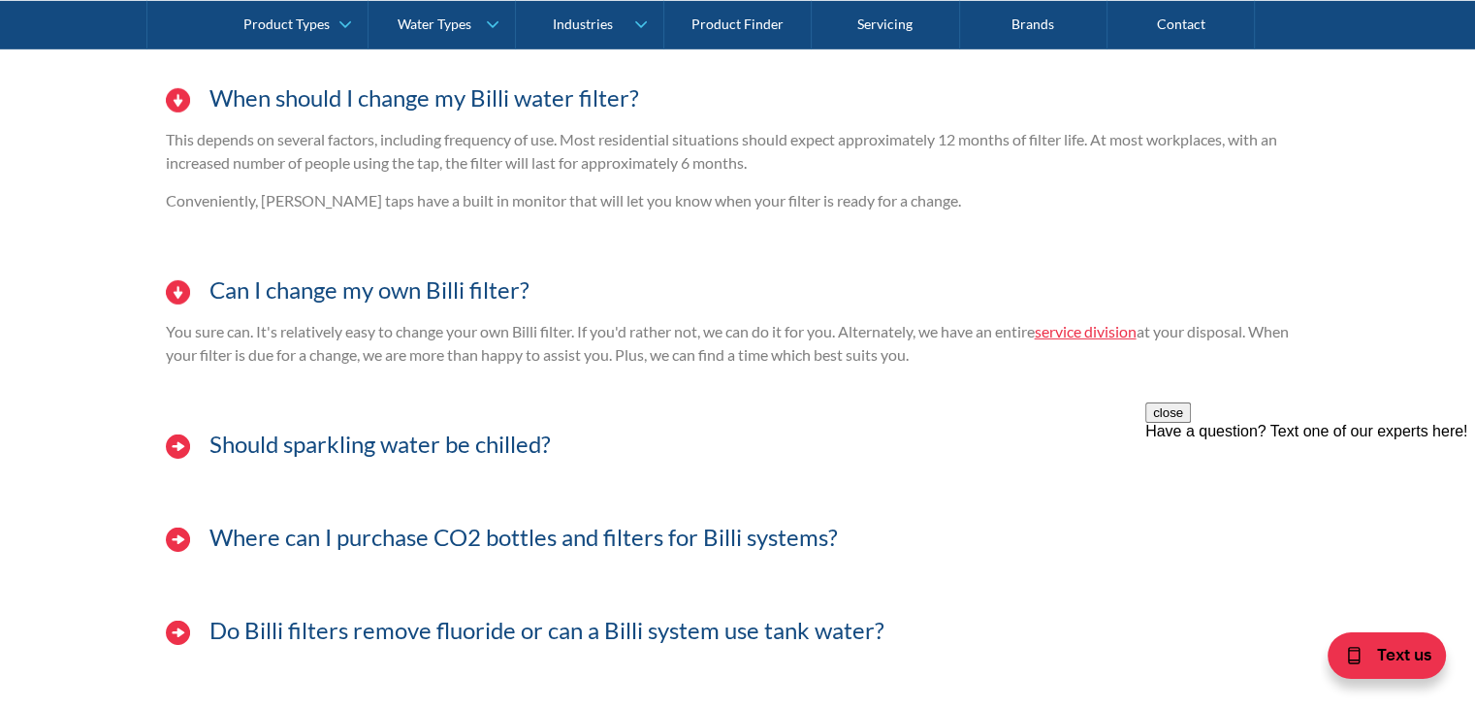
click at [494, 397] on div "Can you install a Billi tap where I am located? Mot probably! Our Australia wid…" at bounding box center [738, 297] width 1144 height 765
drag, startPoint x: 470, startPoint y: 344, endPoint x: 652, endPoint y: 373, distance: 183.7
click at [632, 371] on div "You sure can. It's relatively easy to change your own Billi filter. If you'd ra…" at bounding box center [738, 350] width 1144 height 61
click at [655, 376] on div "Can I change my own Billi filter? You sure can. It's relatively easy to change …" at bounding box center [738, 331] width 1144 height 140
click at [472, 446] on h3 "Should sparkling water be chilled?" at bounding box center [379, 445] width 341 height 28
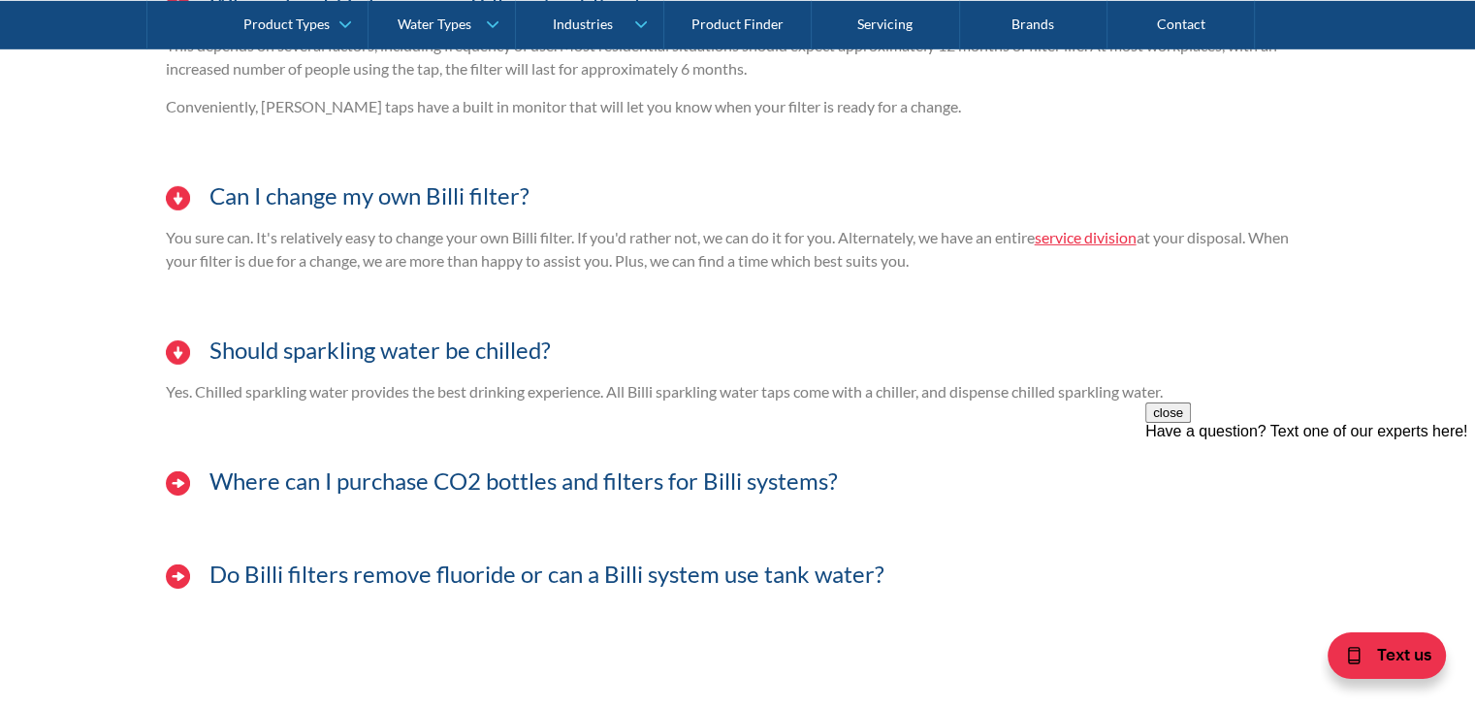
scroll to position [6207, 0]
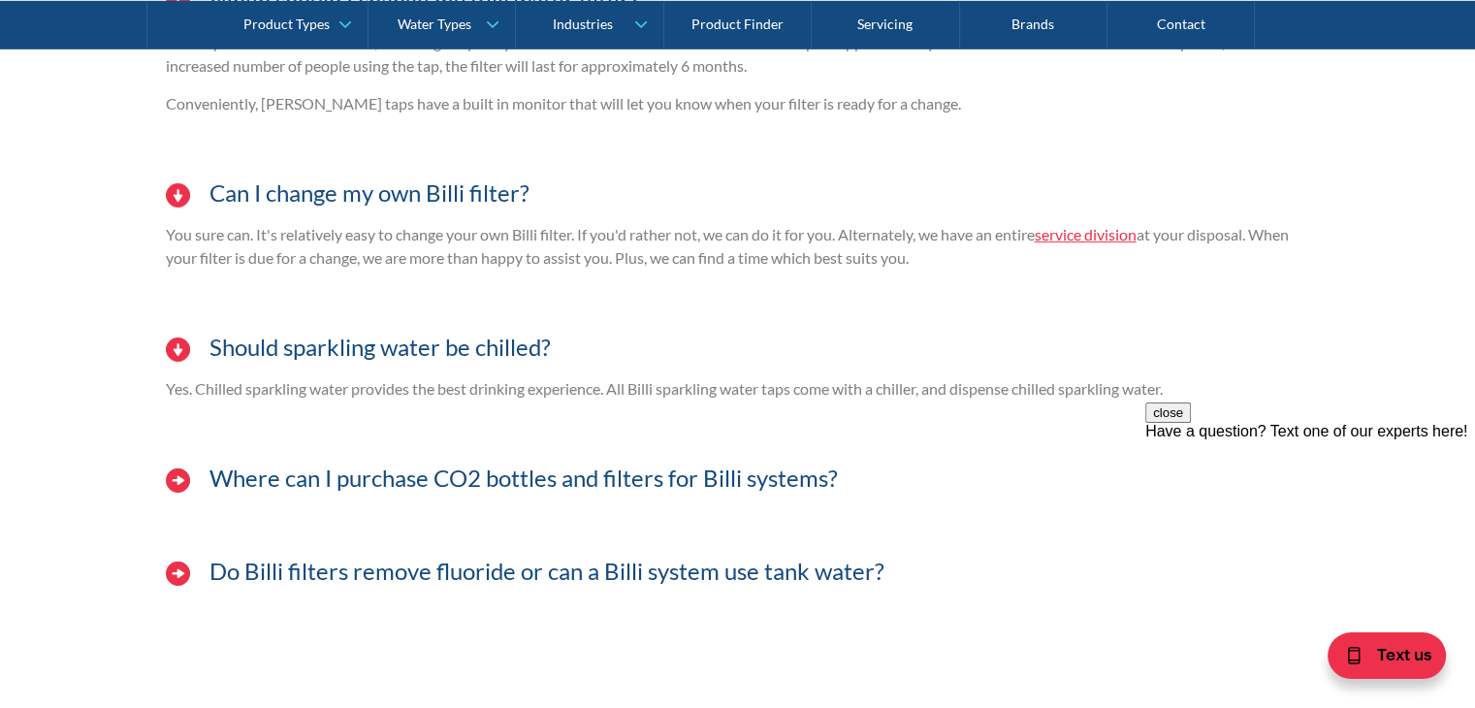
click at [543, 492] on div "Where can I purchase CO2 bottles and filters for Billi systems?" at bounding box center [738, 488] width 1164 height 79
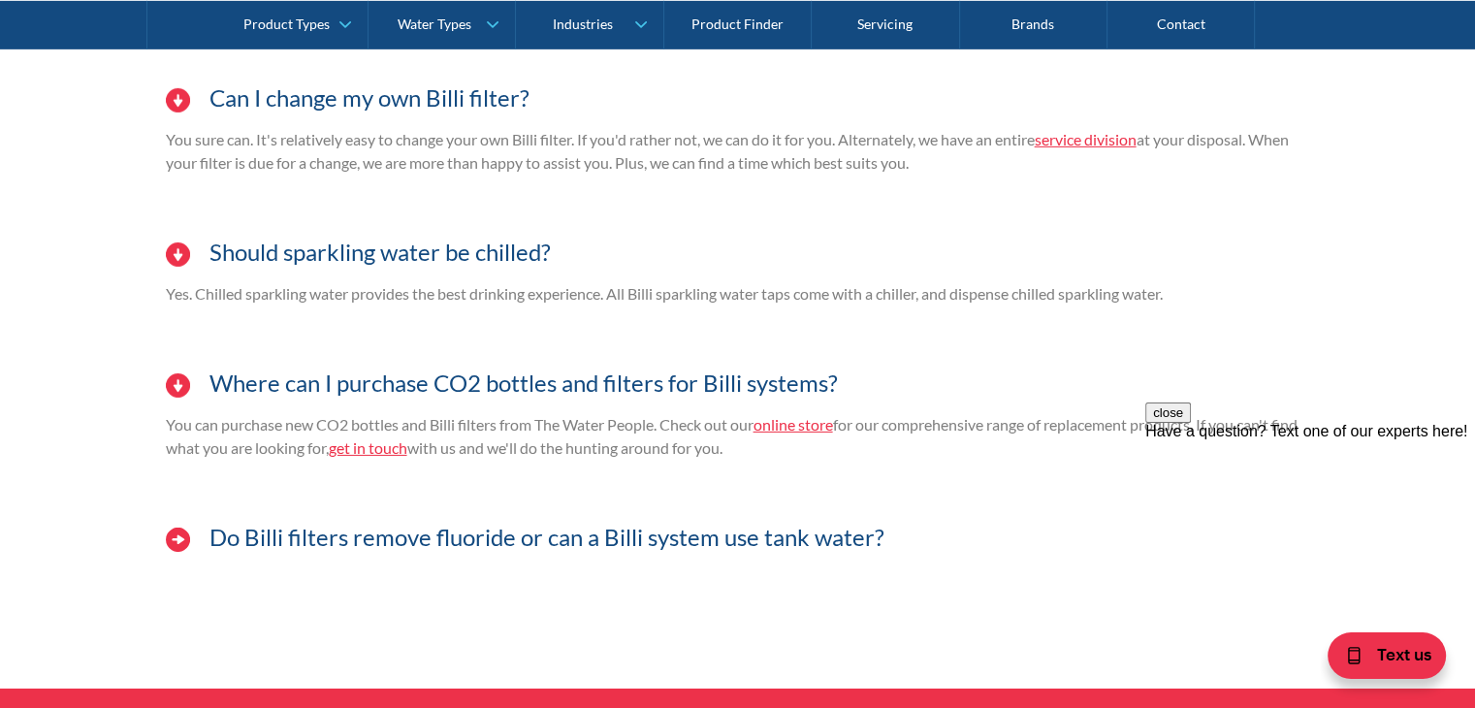
scroll to position [6304, 0]
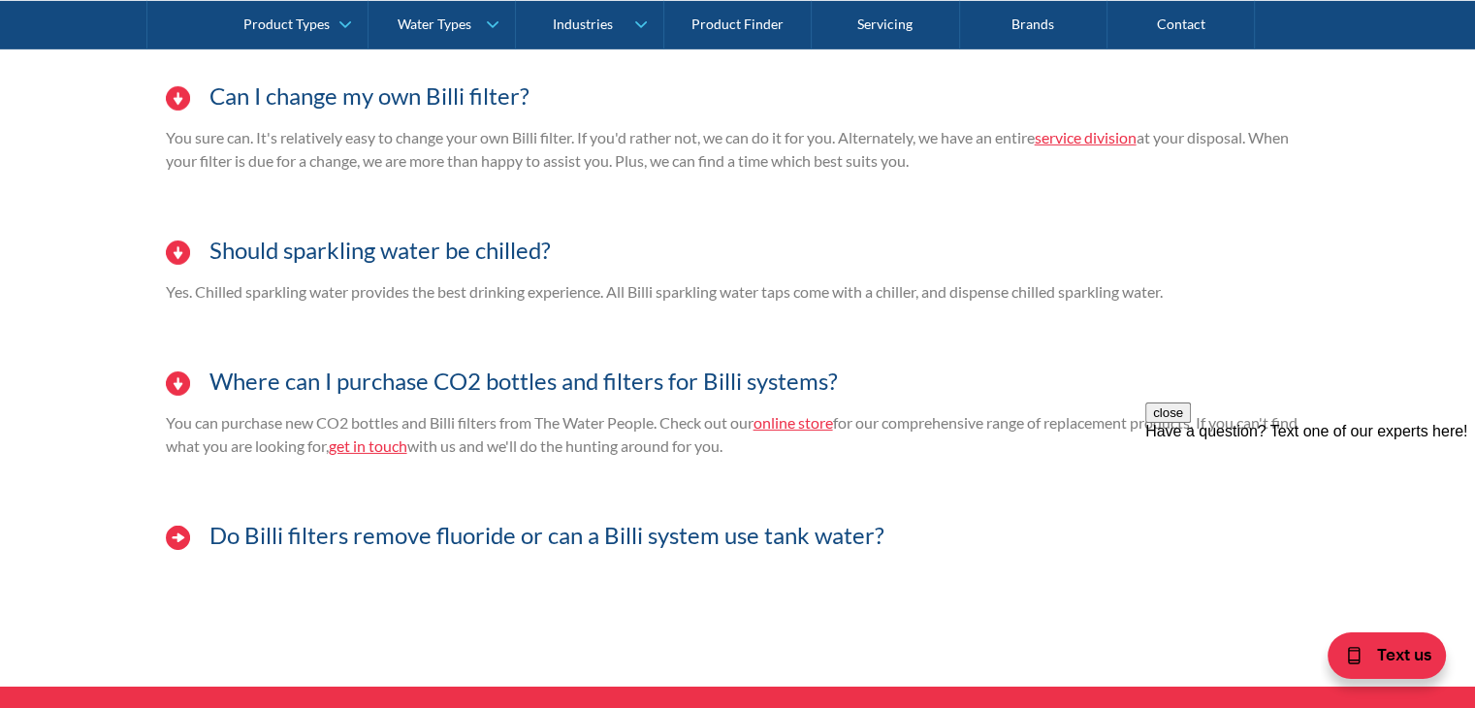
click at [491, 526] on h3 "Do Billi filters remove fluoride or can a Billi system use tank water?" at bounding box center [546, 536] width 675 height 28
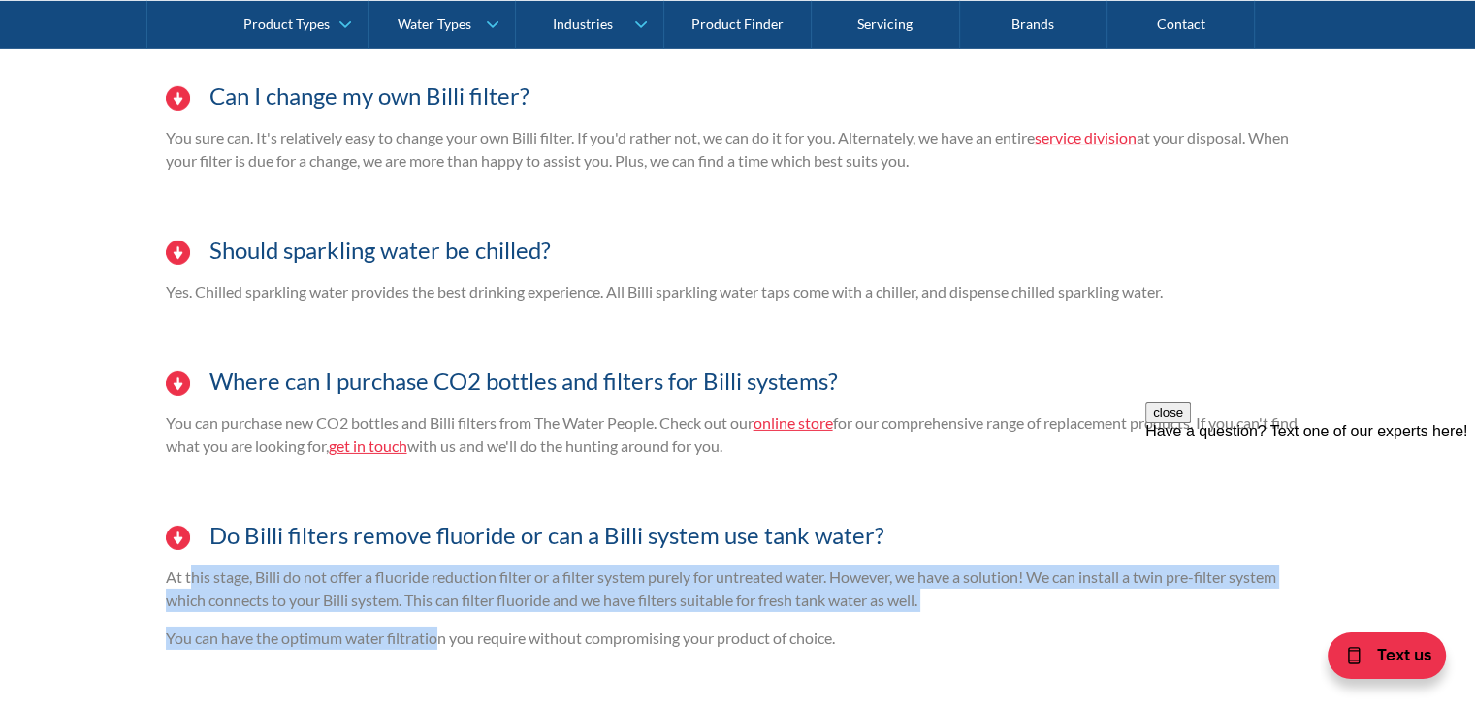
drag, startPoint x: 187, startPoint y: 571, endPoint x: 436, endPoint y: 621, distance: 254.1
click at [435, 621] on div "At this stage, Billi do not offer a fluoride reduction filter or a filter syste…" at bounding box center [738, 614] width 1144 height 99
click at [454, 589] on p "At this stage, Billi do not offer a fluoride reduction filter or a filter syste…" at bounding box center [738, 588] width 1144 height 47
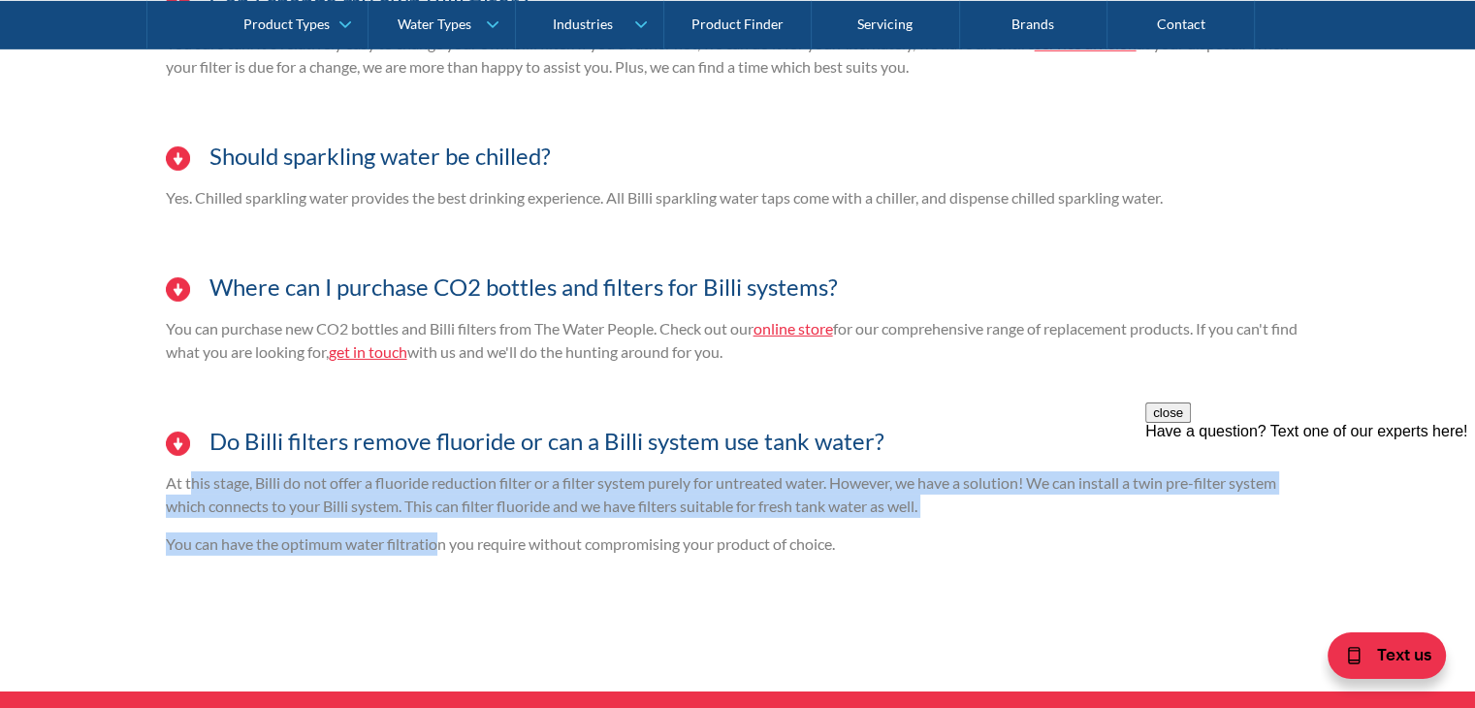
scroll to position [6401, 0]
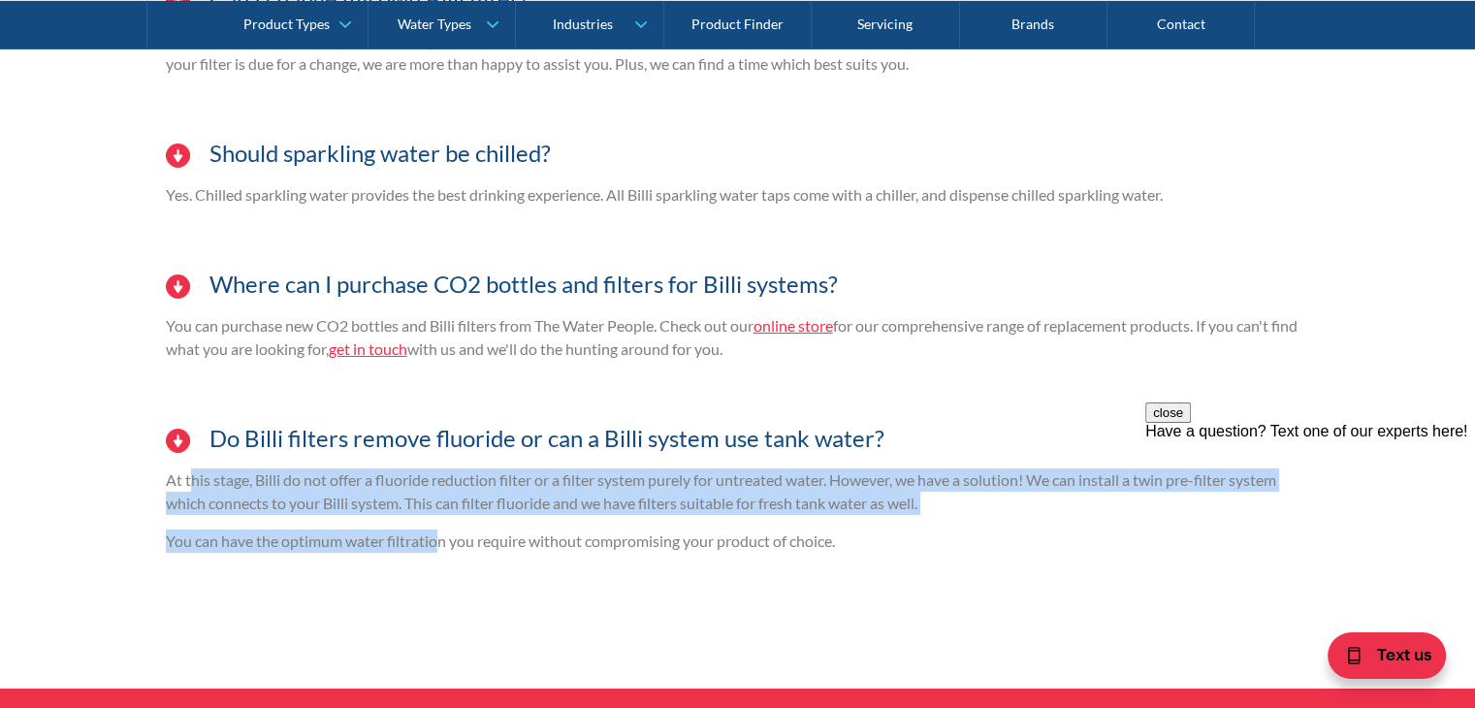
click at [601, 490] on p "At this stage, Billi do not offer a fluoride reduction filter or a filter syste…" at bounding box center [738, 491] width 1144 height 47
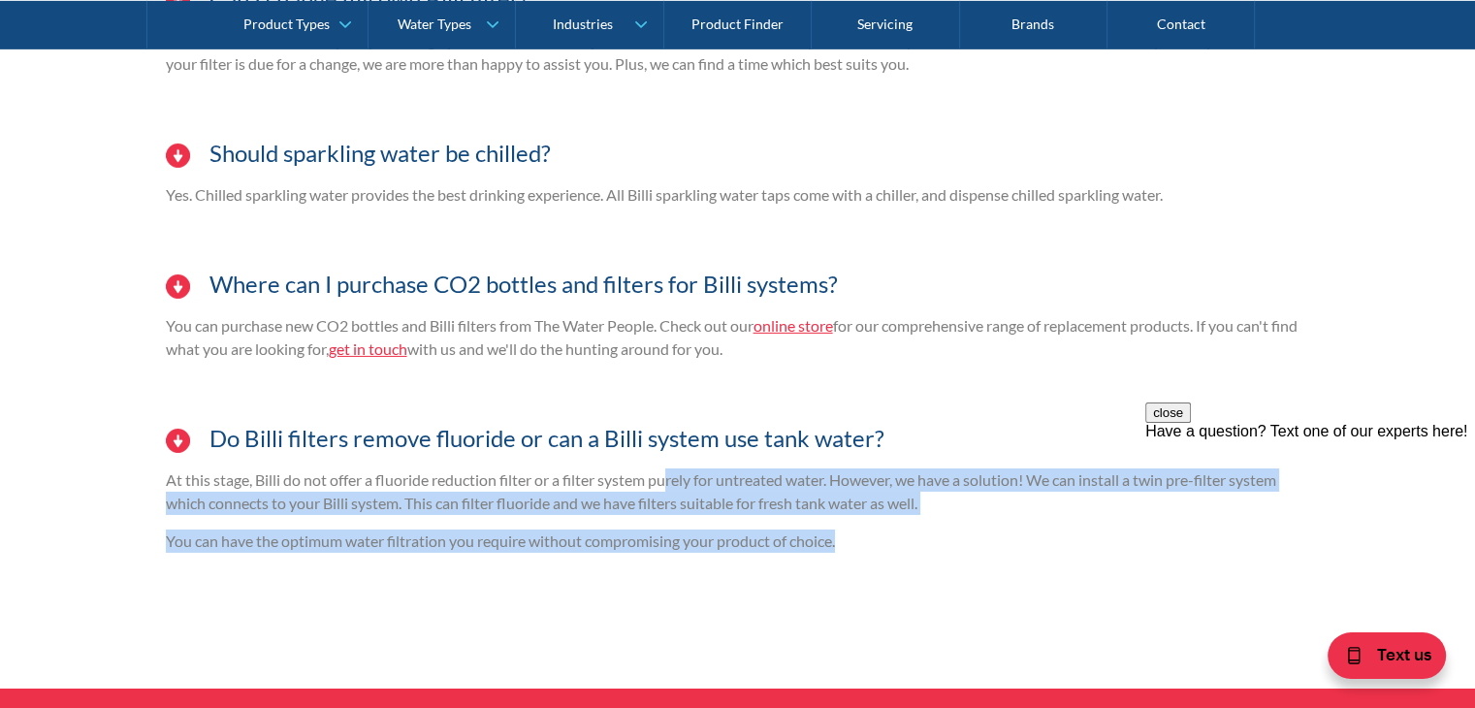
drag, startPoint x: 670, startPoint y: 478, endPoint x: 899, endPoint y: 529, distance: 234.4
click at [899, 529] on div "At this stage, Billi do not offer a fluoride reduction filter or a filter syste…" at bounding box center [738, 517] width 1144 height 99
click at [916, 540] on p "You can have the optimum water filtration you require without compromising your…" at bounding box center [738, 541] width 1144 height 23
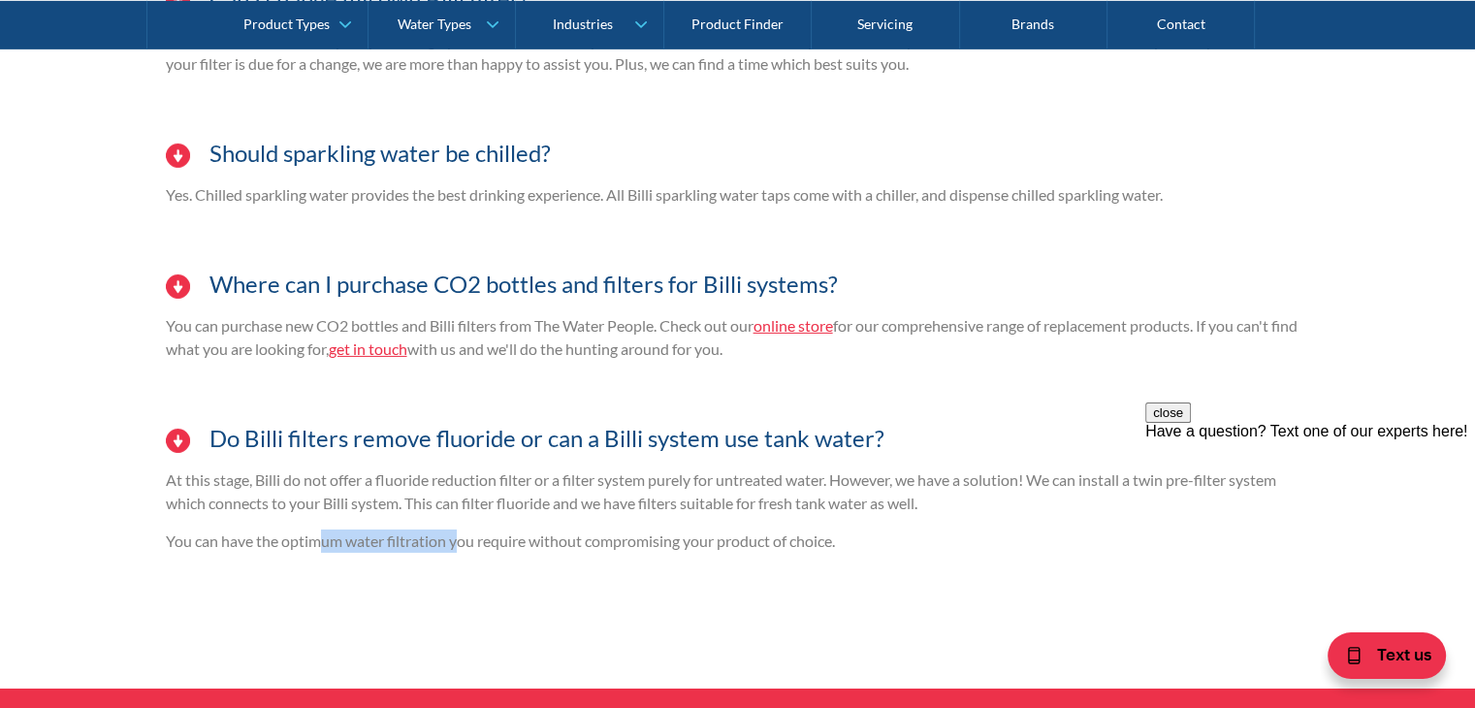
click at [491, 573] on div "Do Billi filters remove fluoride or can a Billi system use tank water? At this …" at bounding box center [738, 497] width 1144 height 177
click at [494, 573] on div "Do Billi filters remove fluoride or can a Billi system use tank water? At this …" at bounding box center [738, 497] width 1144 height 177
click at [462, 502] on p "At this stage, Billi do not offer a fluoride reduction filter or a filter syste…" at bounding box center [738, 491] width 1144 height 47
drag, startPoint x: 467, startPoint y: 540, endPoint x: 703, endPoint y: 595, distance: 241.8
click at [703, 595] on div "Frequently asked questions Can you install a Billi tap where I am located? Mot …" at bounding box center [737, 62] width 1475 height 1251
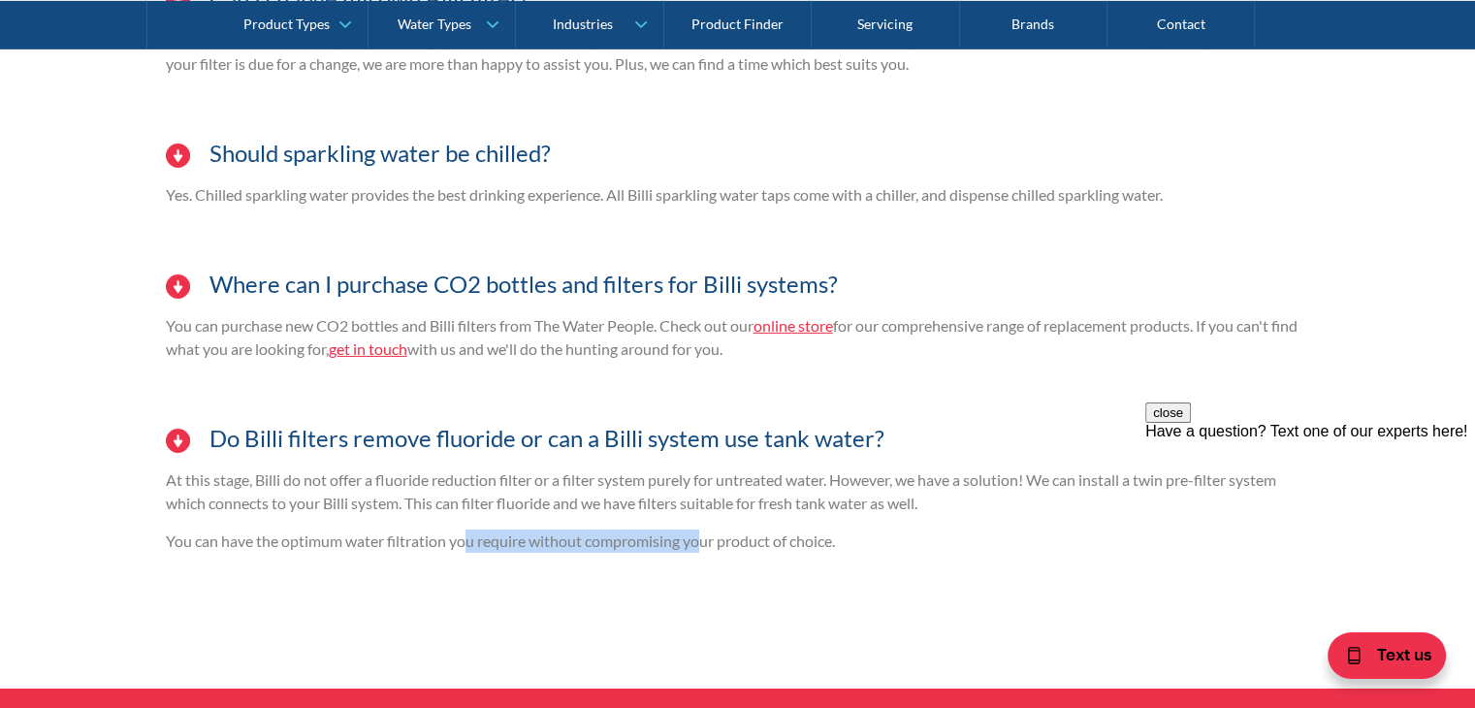
click at [686, 592] on div "Frequently asked questions Can you install a Billi tap where I am located? Mot …" at bounding box center [737, 62] width 1475 height 1251
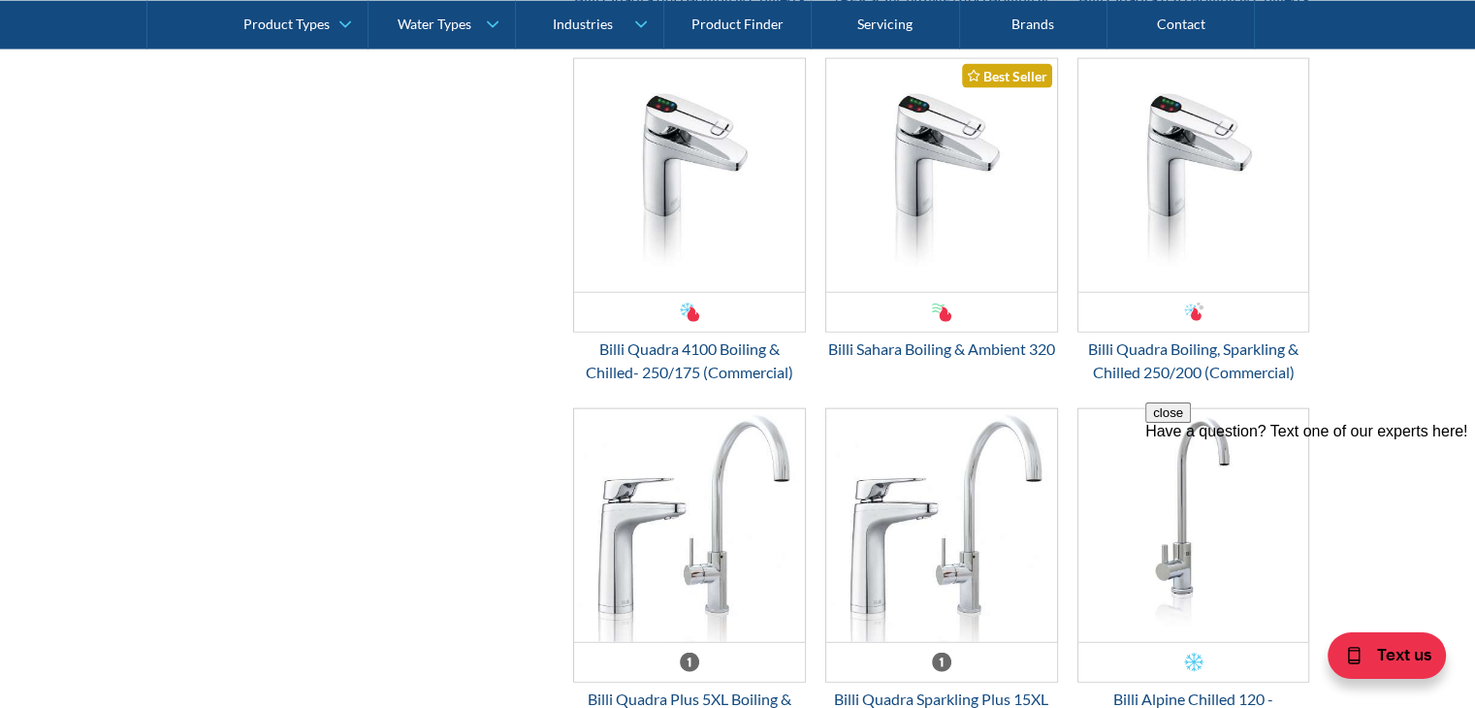
scroll to position [4364, 0]
